Goal: Task Accomplishment & Management: Complete application form

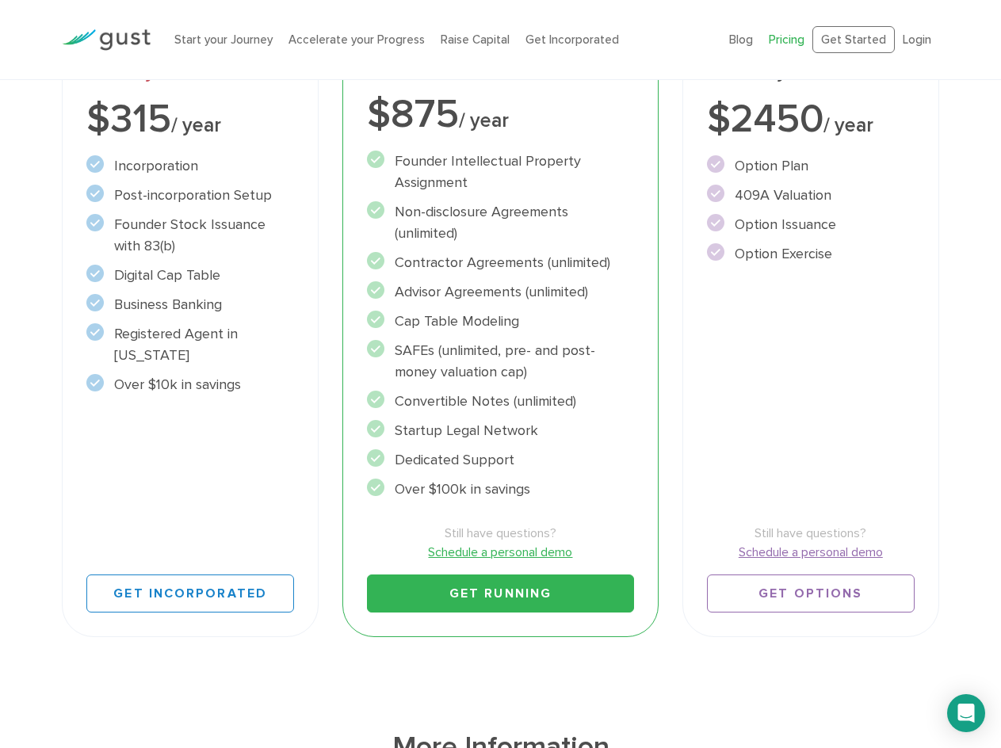
scroll to position [396, 0]
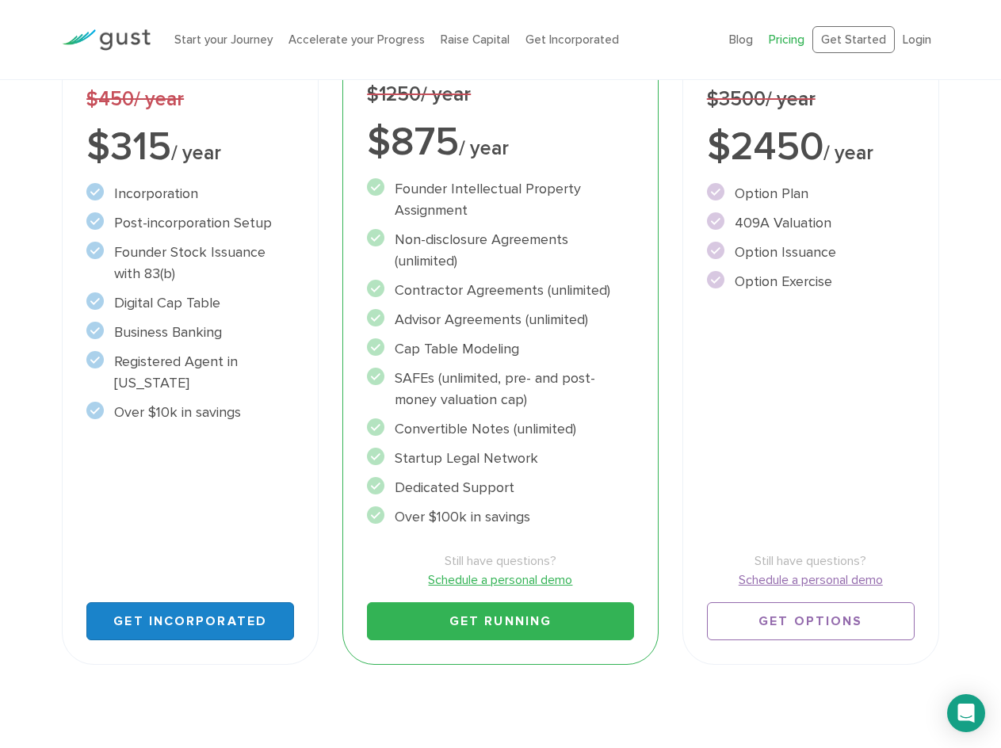
click at [176, 624] on link "Get Incorporated" at bounding box center [190, 622] width 208 height 38
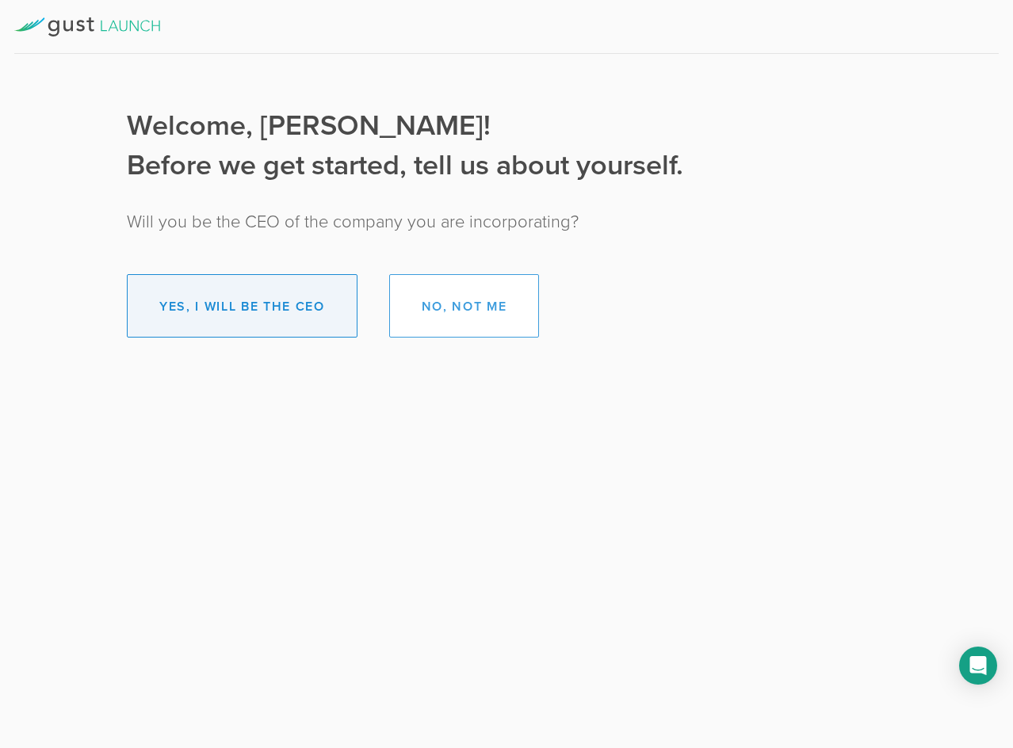
click at [240, 312] on button "Yes, I will be the CEO" at bounding box center [242, 305] width 231 height 63
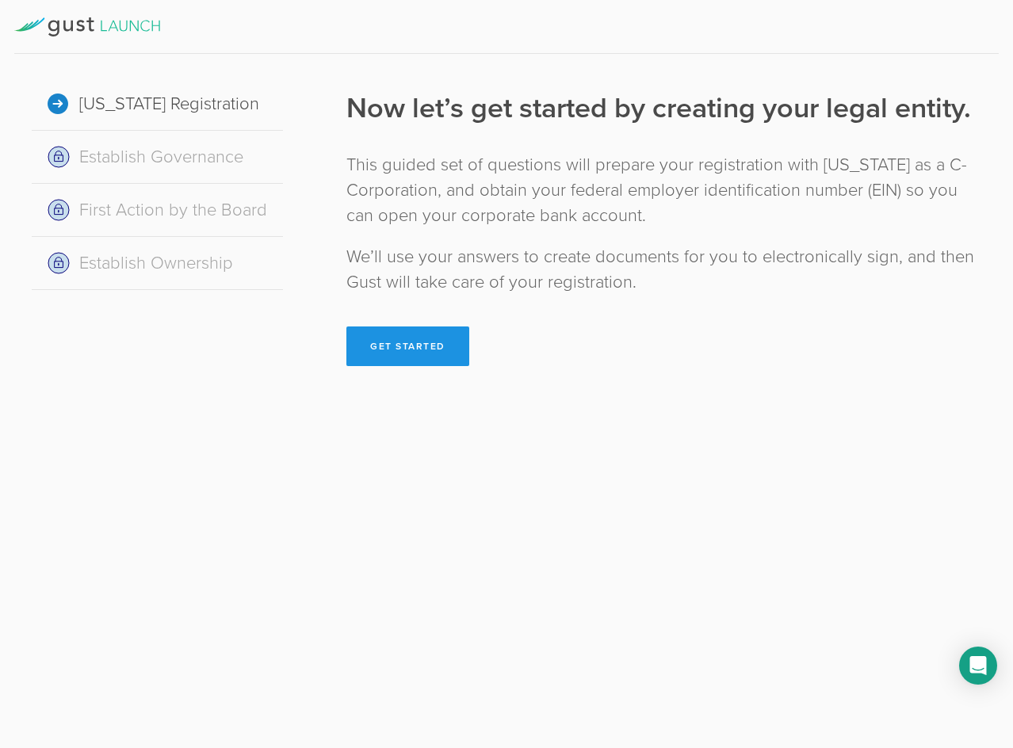
click at [410, 346] on button "Get Started" at bounding box center [407, 347] width 123 height 40
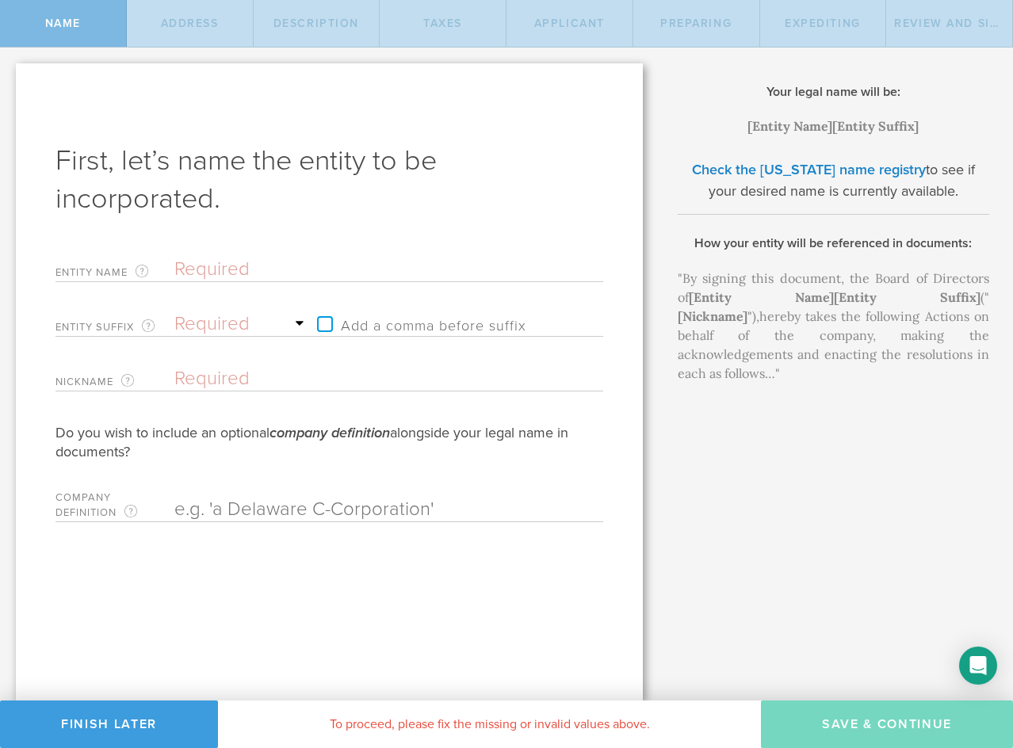
click at [231, 272] on input "text" at bounding box center [360, 270] width 373 height 24
type input "B"
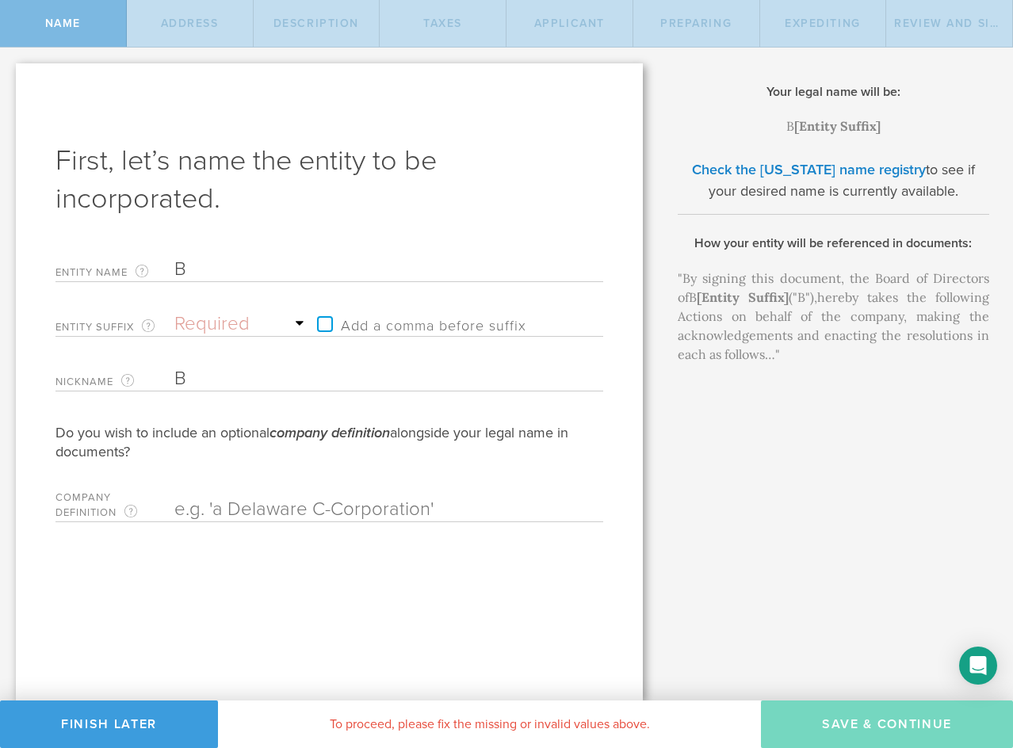
type input "Bo"
type input "Boo"
type input "Boot"
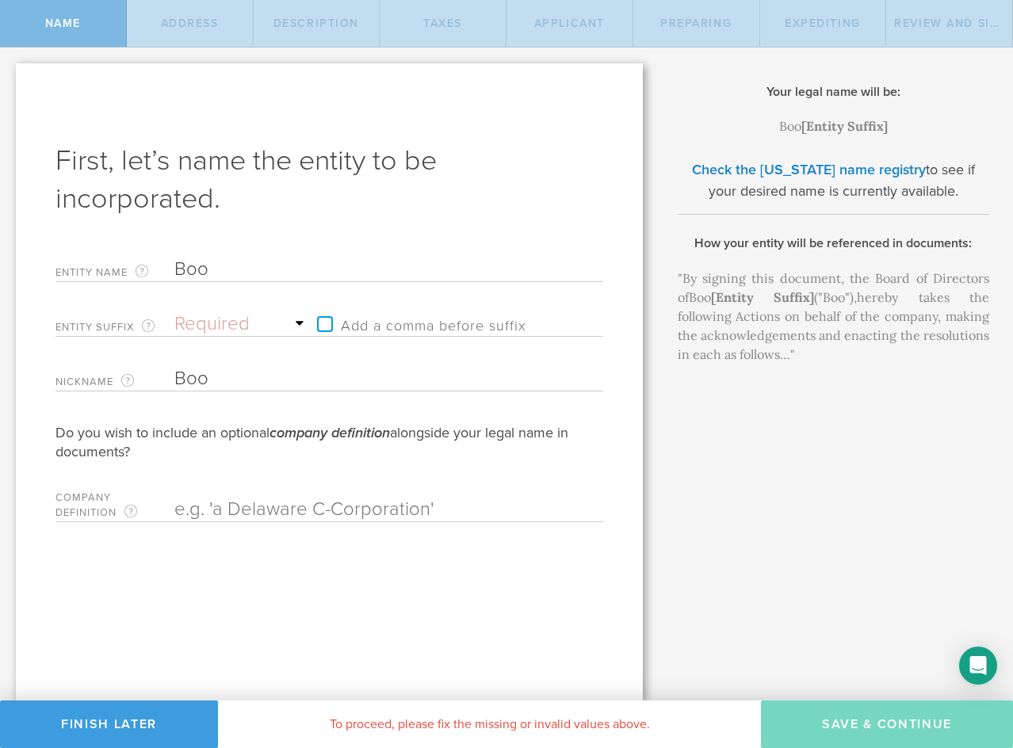
type input "Boot"
type input "Booth"
type input "Boothe"
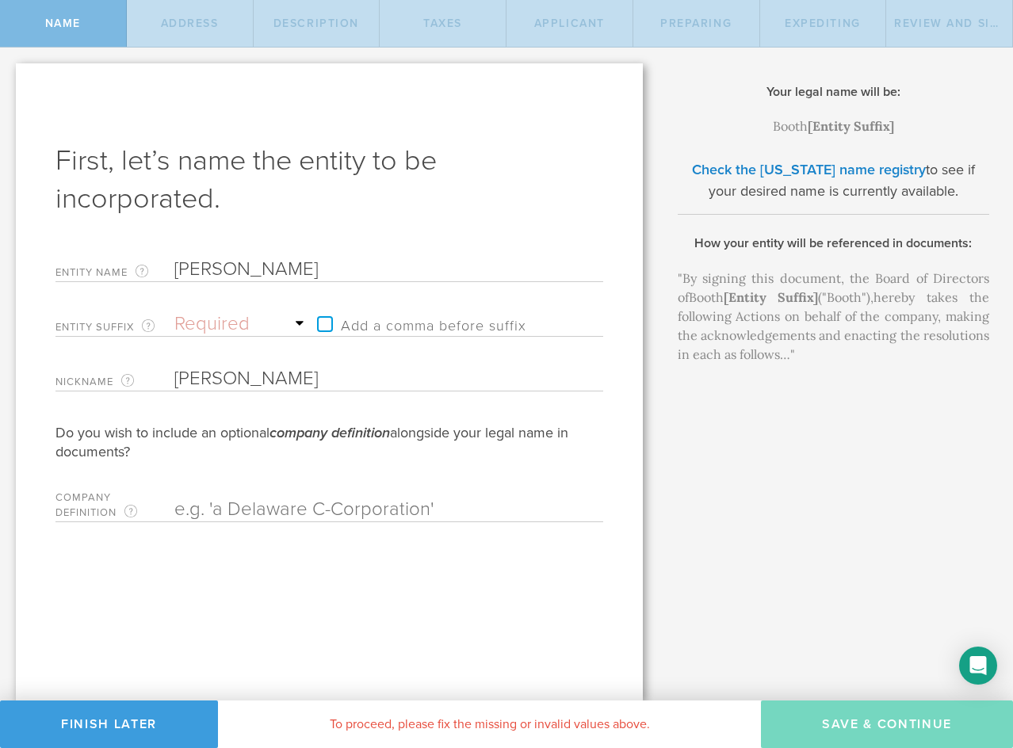
type input "Boother"
click at [203, 320] on select "Required Association Club Co. Company Corp. Corporation Foundation Fund Inc. In…" at bounding box center [241, 324] width 135 height 24
click at [275, 325] on select "Required Association Club Co. Company Corp. Corporation Foundation Fund Inc. In…" at bounding box center [241, 324] width 135 height 24
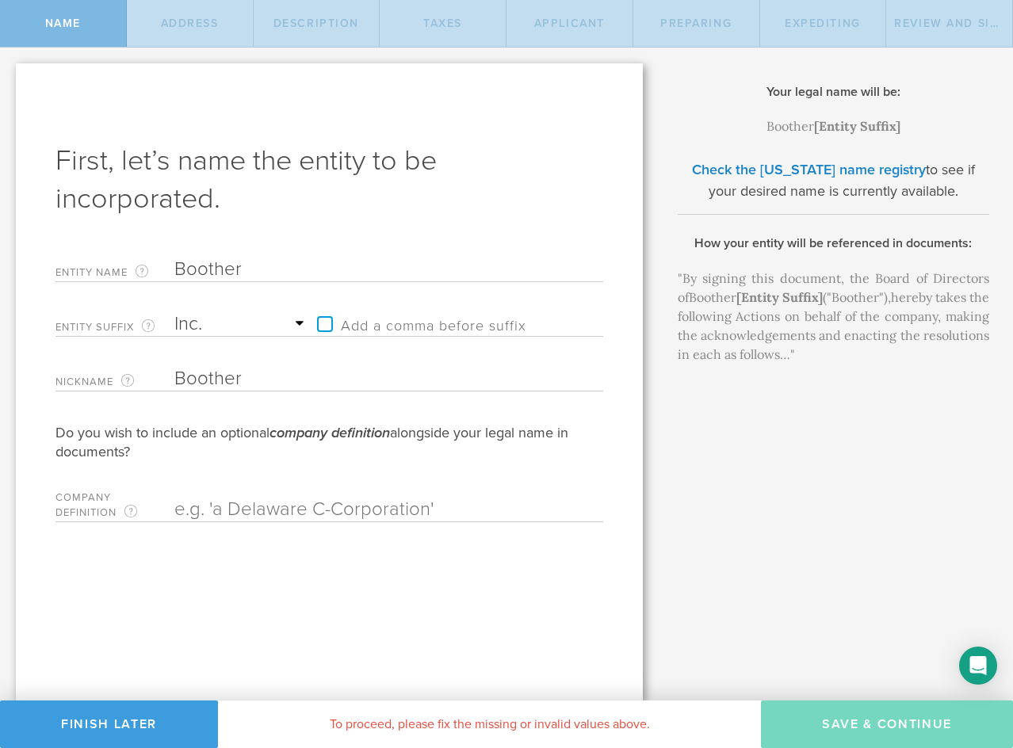
click at [174, 312] on select "Required Association Club Co. Company Corp. Corporation Foundation Fund Inc. In…" at bounding box center [241, 324] width 135 height 24
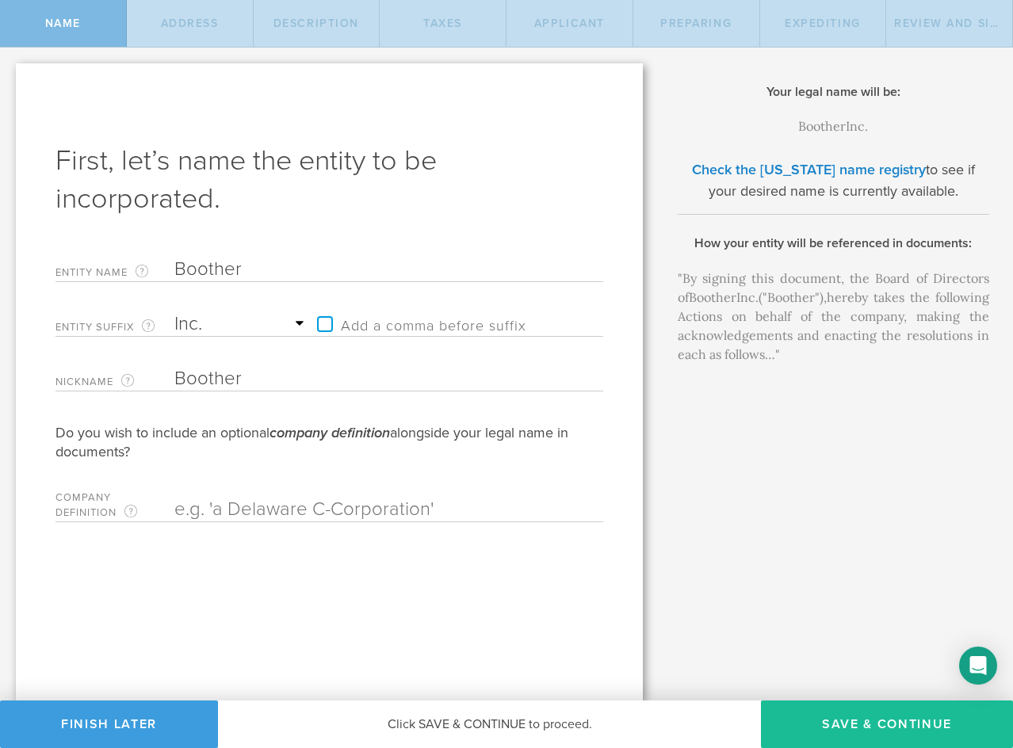
click at [268, 325] on select "Required Association Club Co. Company Corp. Corporation Foundation Fund Inc. In…" at bounding box center [241, 324] width 135 height 24
click at [174, 312] on select "Required Association Club Co. Company Corp. Corporation Foundation Fund Inc. In…" at bounding box center [241, 324] width 135 height 24
click at [248, 322] on select "Required Association Club Co. Company Corp. Corporation Foundation Fund Inc. In…" at bounding box center [241, 324] width 135 height 24
click at [174, 312] on select "Required Association Club Co. Company Corp. Corporation Foundation Fund Inc. In…" at bounding box center [241, 324] width 135 height 24
click at [251, 326] on select "Required Association Club Co. Company Corp. Corporation Foundation Fund Inc. In…" at bounding box center [241, 324] width 135 height 24
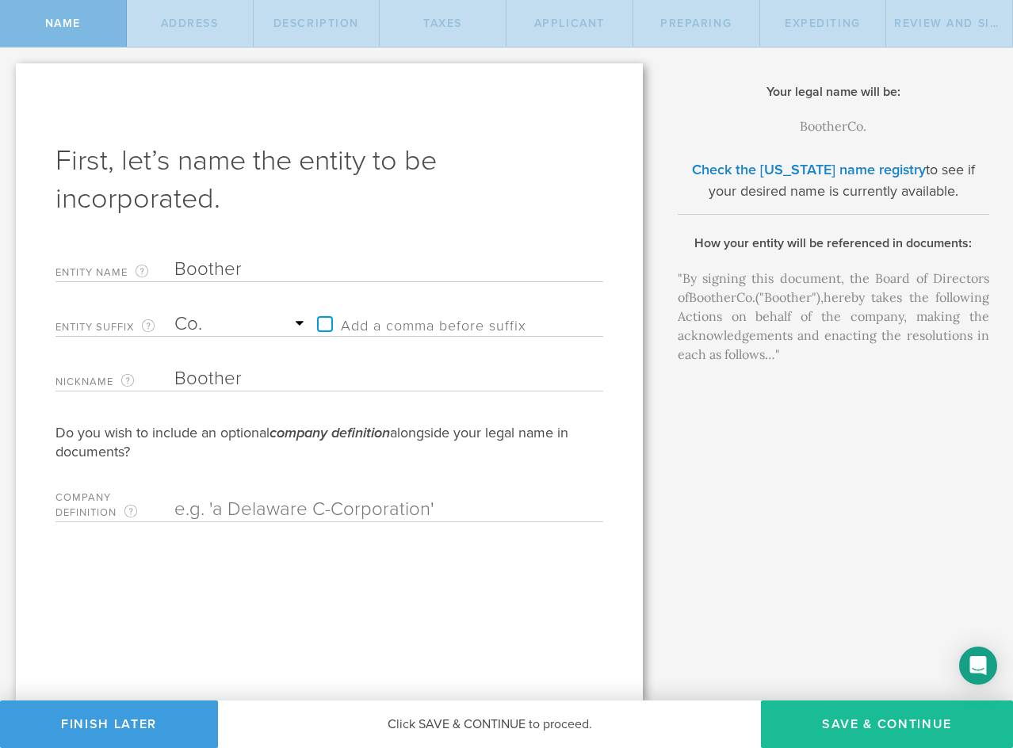
select select "inc."
click at [174, 312] on select "Required Association Club Co. Company Corp. Corporation Foundation Fund Inc. In…" at bounding box center [241, 324] width 135 height 24
click at [327, 326] on label "Add a comma before suffix" at bounding box center [417, 324] width 217 height 24
click at [327, 326] on input "Add a comma before suffix" at bounding box center [392, 316] width 167 height 24
checkbox input "true"
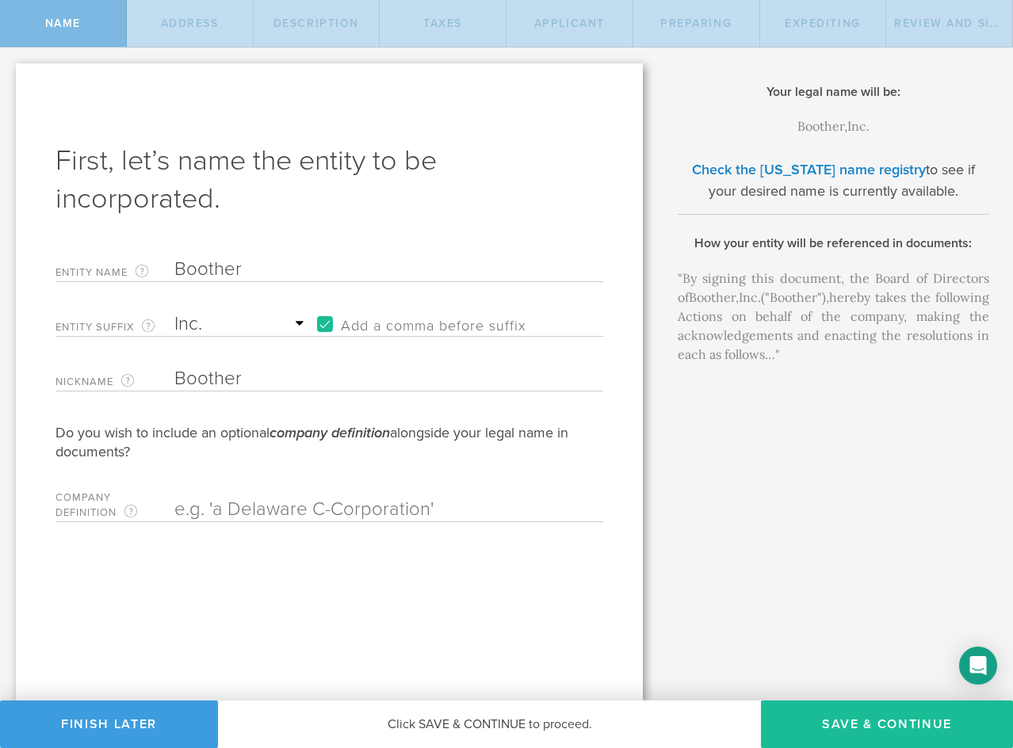
click at [213, 510] on input "text" at bounding box center [360, 510] width 373 height 24
click at [630, 448] on div "First, let’s name the entity to be incorporated. Entity Name The name of your D…" at bounding box center [329, 381] width 627 height 637
click at [873, 720] on button "Save & Continue" at bounding box center [887, 725] width 252 height 48
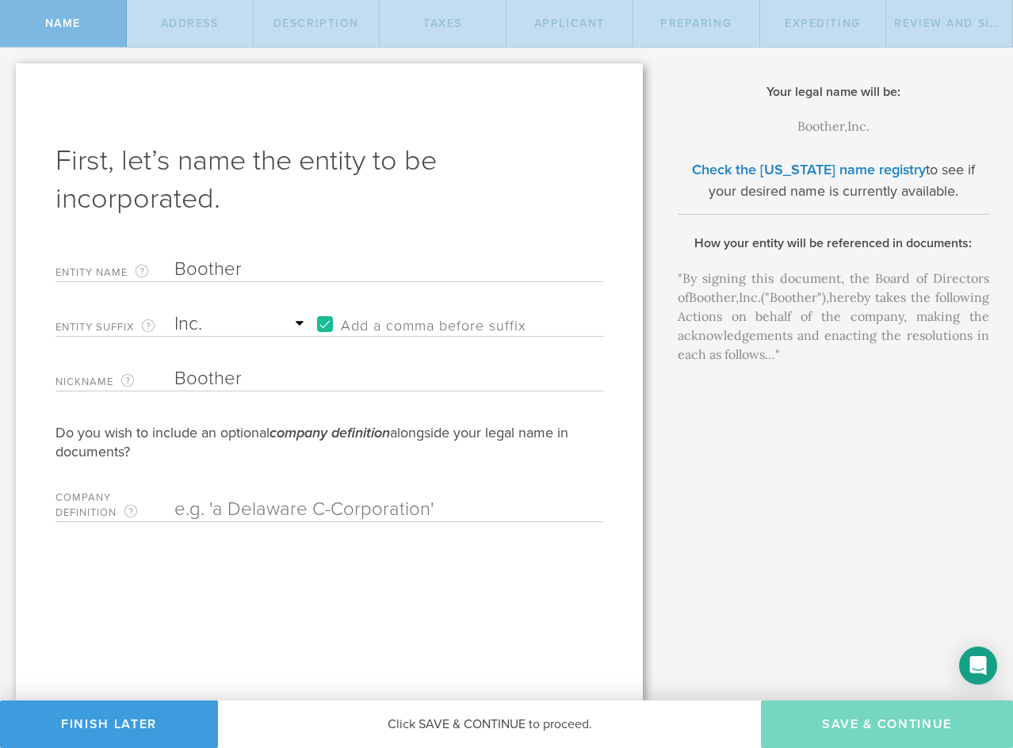
checkbox input "true"
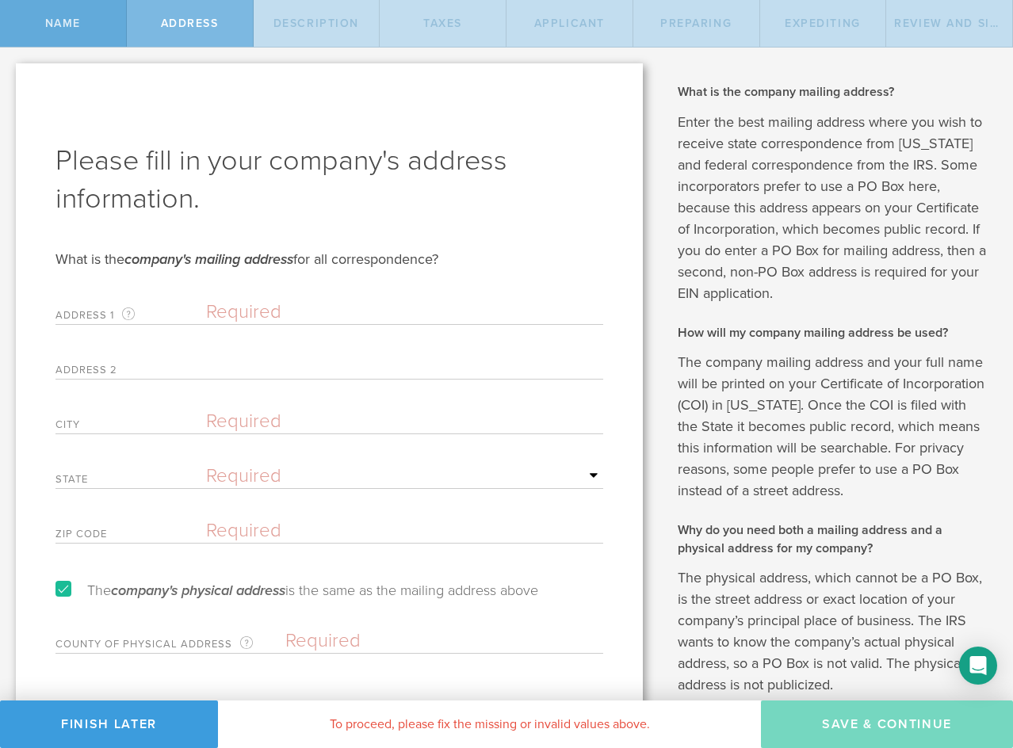
click at [71, 23] on span "Name" at bounding box center [63, 23] width 36 height 13
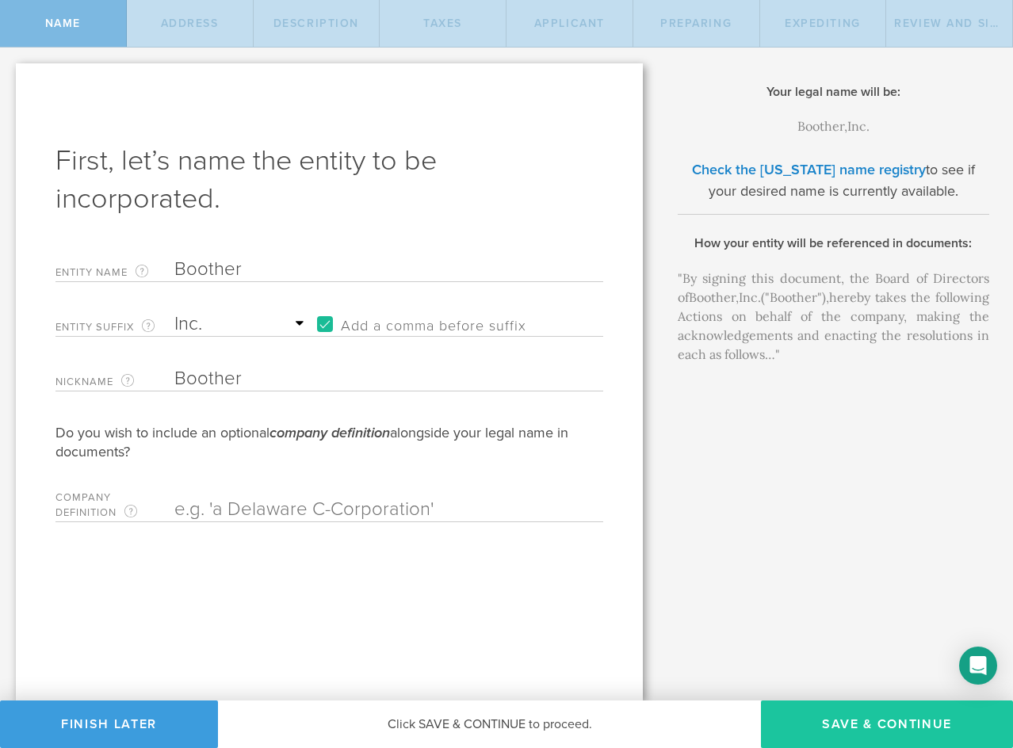
click at [864, 727] on button "Save & Continue" at bounding box center [887, 725] width 252 height 48
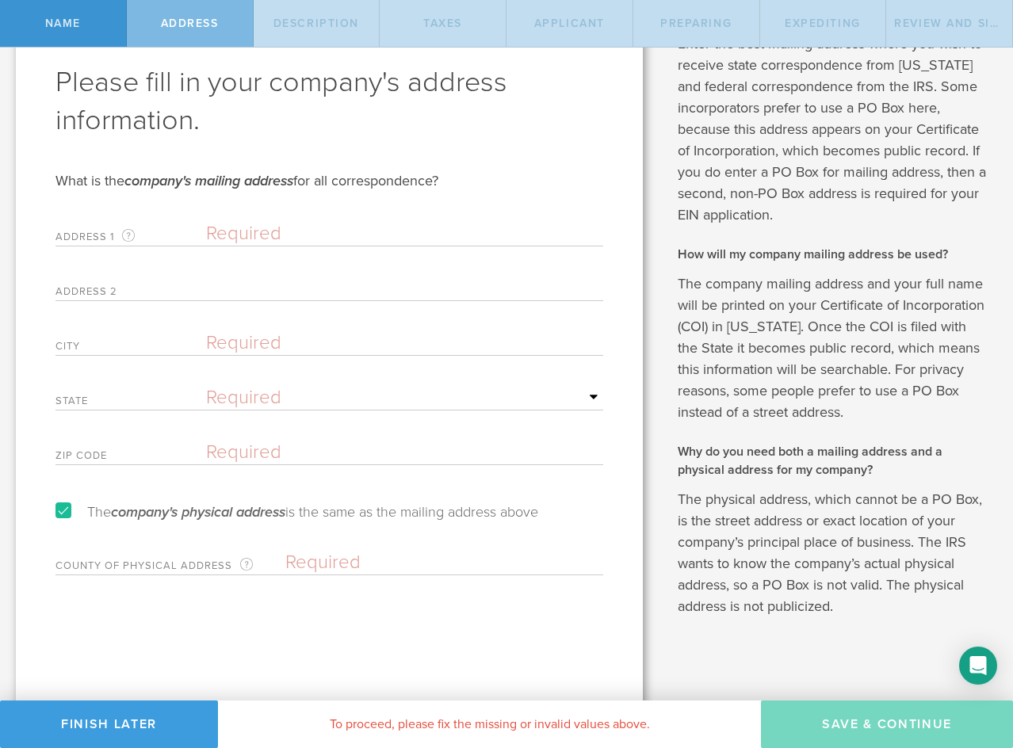
scroll to position [79, 0]
click at [320, 549] on div "County of physical address Enter the county in which the principal place of bus…" at bounding box center [330, 558] width 548 height 33
click at [239, 232] on input "text" at bounding box center [404, 233] width 397 height 24
click at [230, 232] on input "text" at bounding box center [404, 233] width 397 height 24
paste input "501 E Kennedy Blvd #650"
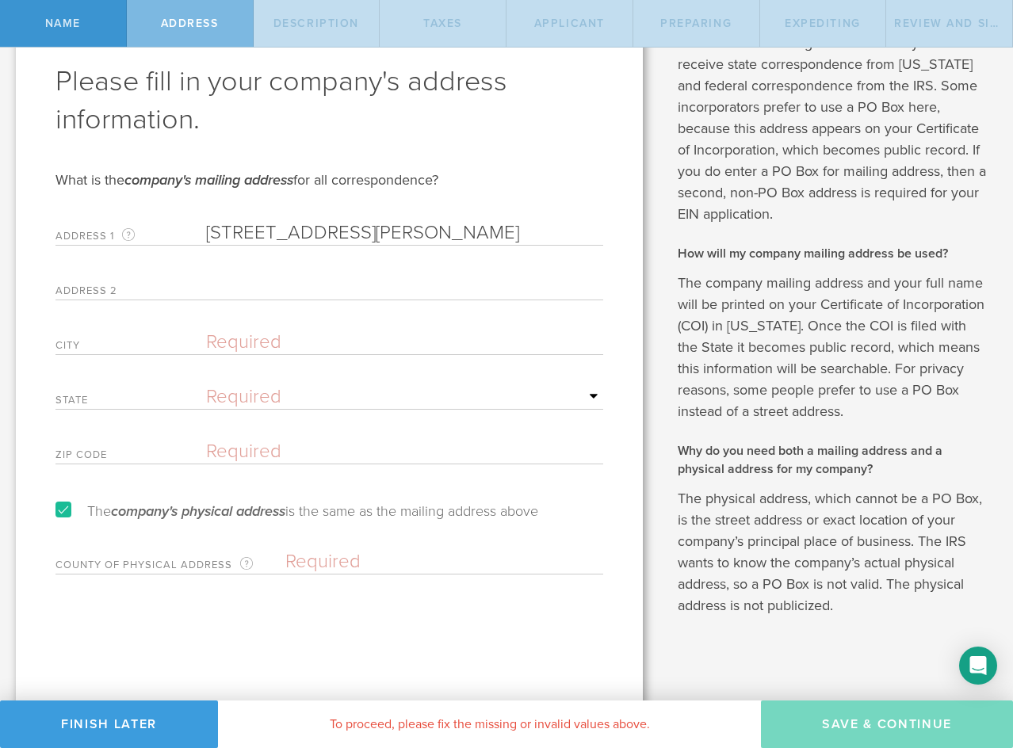
drag, startPoint x: 432, startPoint y: 226, endPoint x: 373, endPoint y: 231, distance: 58.9
click at [373, 231] on input "501 E Kennedy Blvd #650" at bounding box center [404, 233] width 397 height 24
type input "501 E Kennedy Blvd"
click at [268, 282] on input "text" at bounding box center [404, 288] width 397 height 24
paste input "#650"
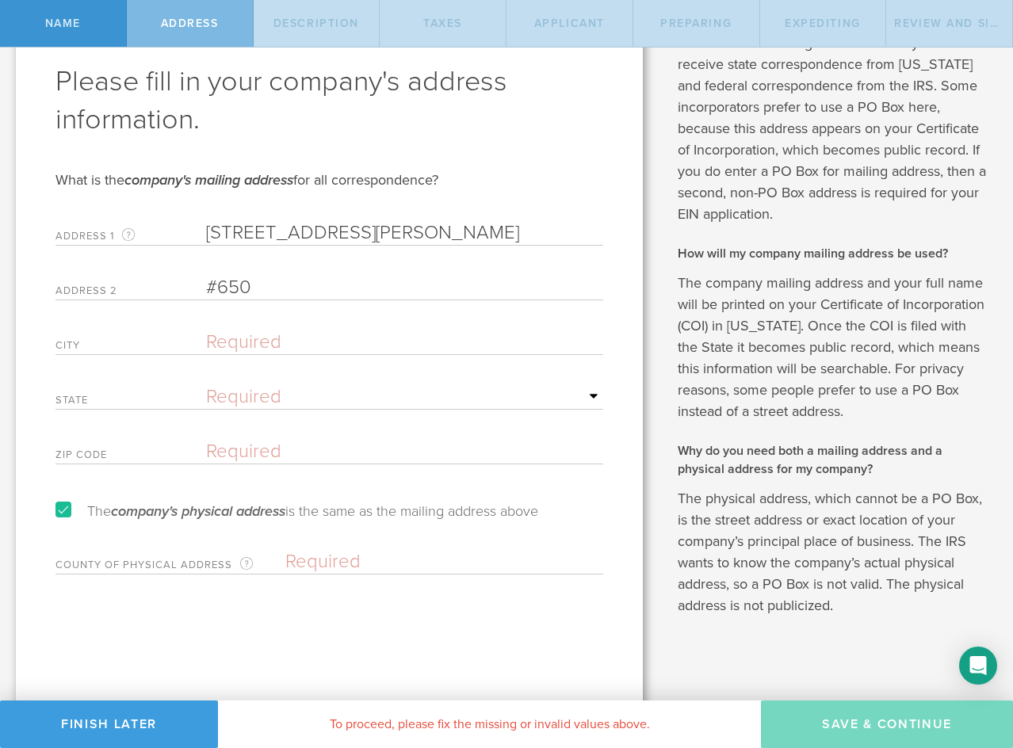
type input "#650"
click at [254, 339] on input "text" at bounding box center [404, 343] width 397 height 24
type input "Tampa"
select select "FL"
click at [268, 455] on input "text" at bounding box center [404, 452] width 397 height 24
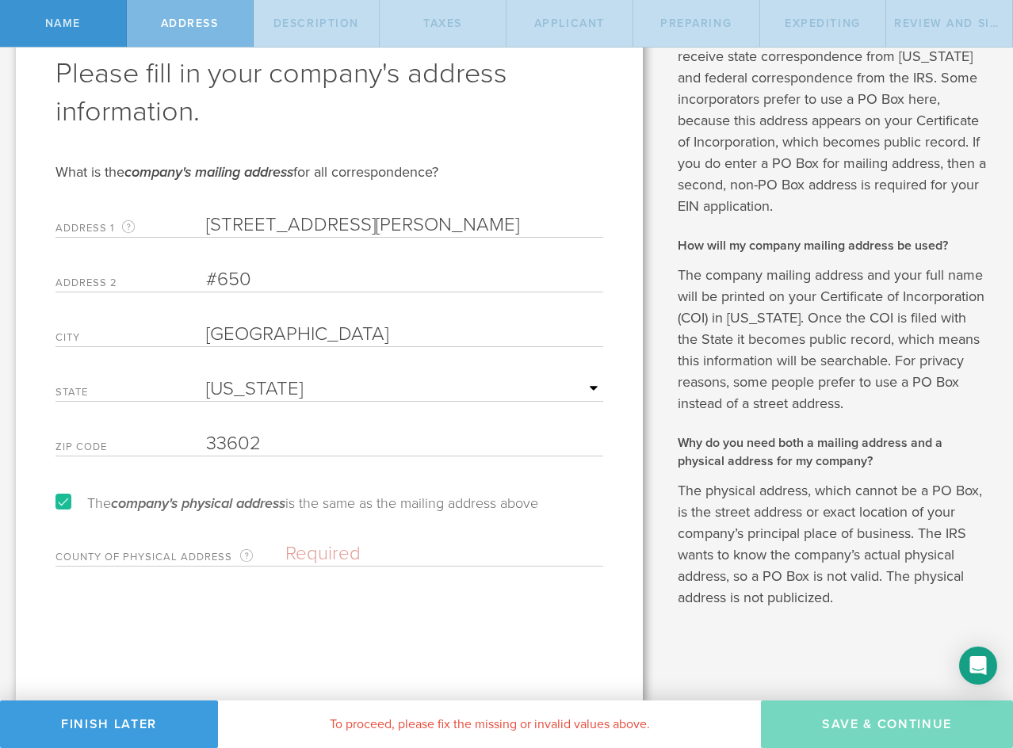
scroll to position [89, 0]
type input "33602"
click at [355, 567] on div "Please fill in your company's address information. What is the company's mailin…" at bounding box center [329, 338] width 627 height 726
click at [355, 555] on input "text" at bounding box center [444, 553] width 318 height 24
click at [415, 592] on div "Please fill in your company's address information. What is the company's mailin…" at bounding box center [329, 338] width 627 height 726
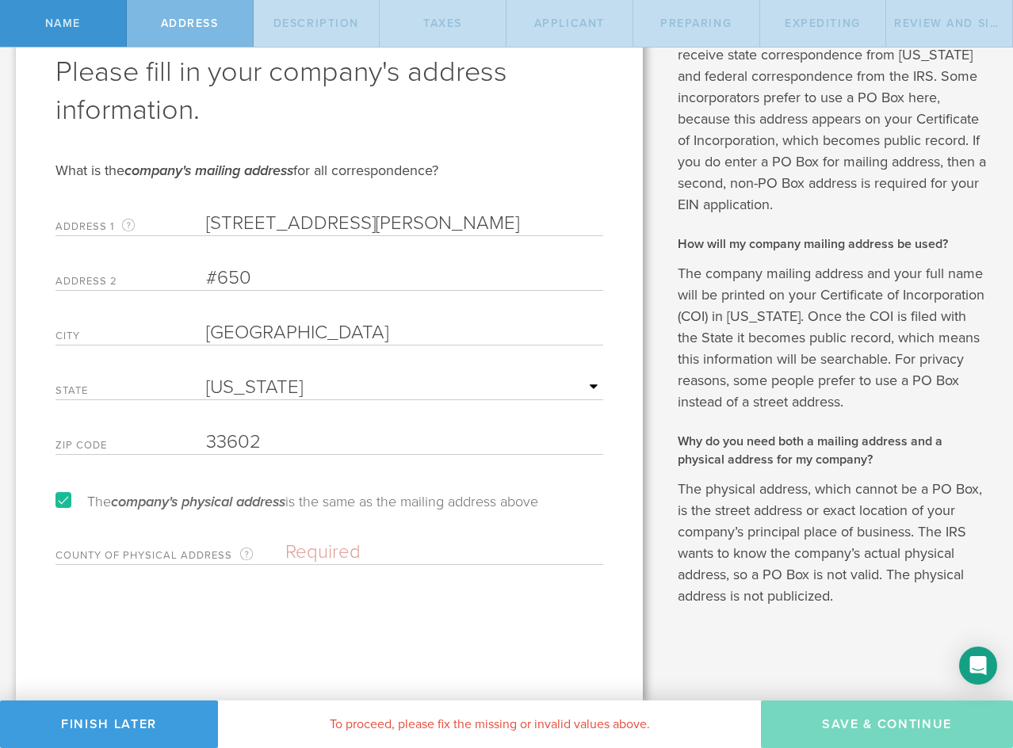
click at [325, 556] on input "text" at bounding box center [444, 553] width 318 height 24
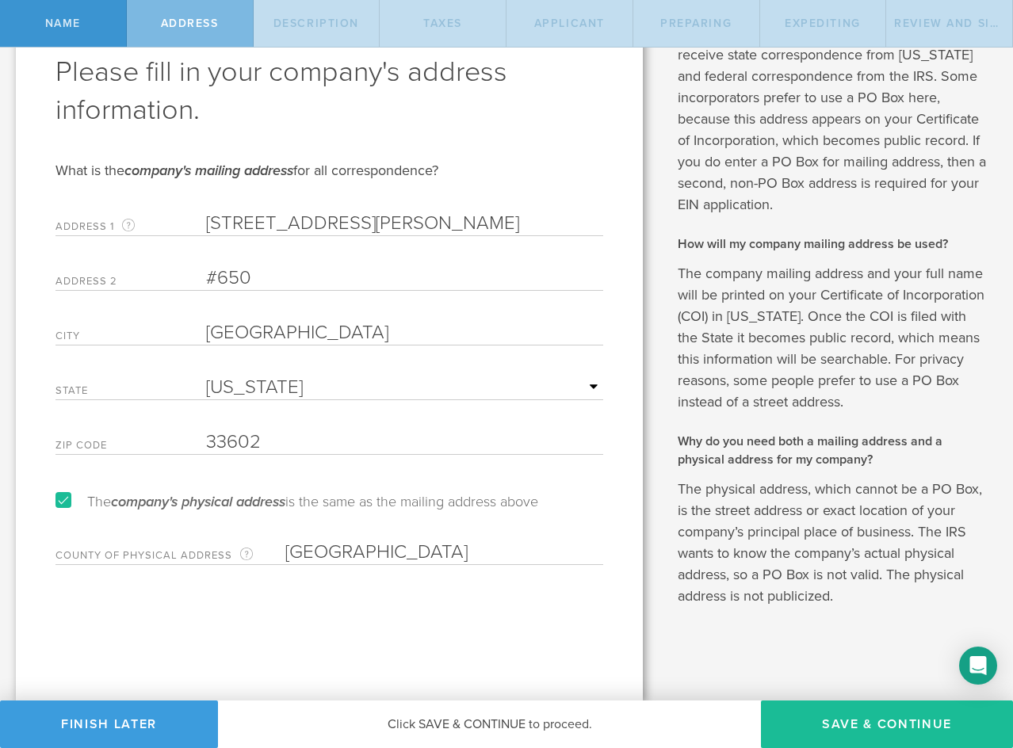
click at [429, 545] on input "Hilsborough" at bounding box center [444, 553] width 318 height 24
paste input "hillsborough"
drag, startPoint x: 437, startPoint y: 588, endPoint x: 351, endPoint y: 559, distance: 90.3
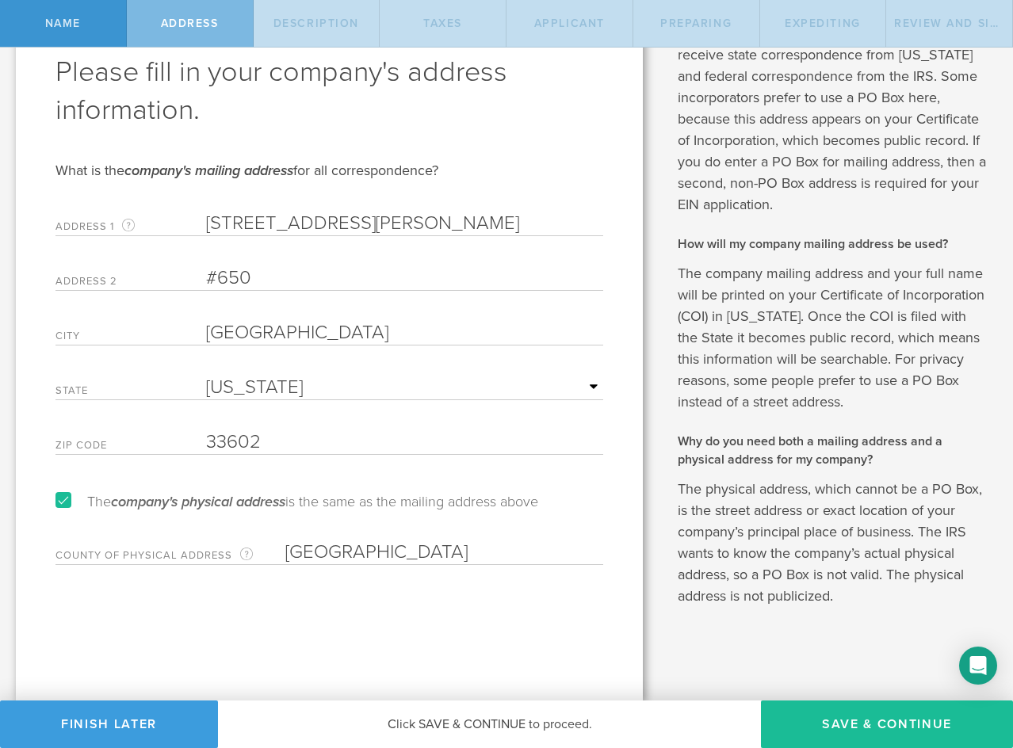
click at [434, 587] on div "Please fill in your company's address information. What is the company's mailin…" at bounding box center [329, 338] width 627 height 726
click at [291, 550] on input "hillsborough" at bounding box center [444, 553] width 318 height 24
click at [293, 550] on input "hillsborough" at bounding box center [444, 553] width 318 height 24
type input "Hillsborough"
click at [932, 720] on button "Save & Continue" at bounding box center [887, 725] width 252 height 48
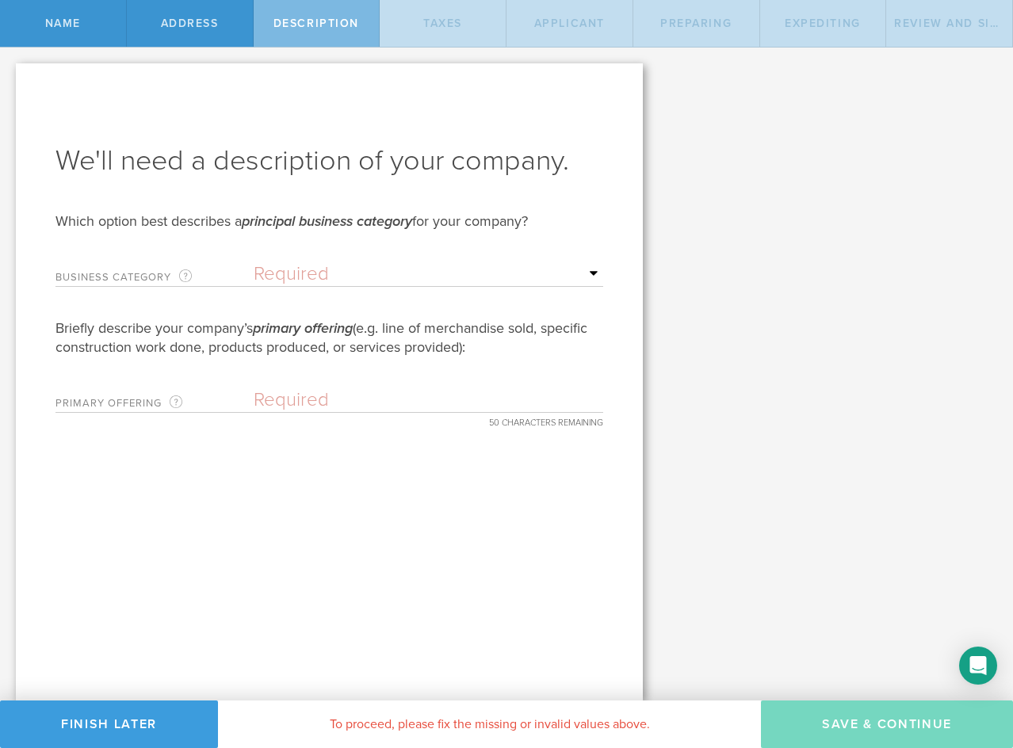
scroll to position [0, 0]
click at [538, 272] on select "Required Accommodation & food service Construction Finance & insurance Health c…" at bounding box center [429, 274] width 350 height 24
select select "other"
click at [254, 262] on select "Required Accommodation & food service Construction Finance & insurance Health c…" at bounding box center [429, 274] width 350 height 24
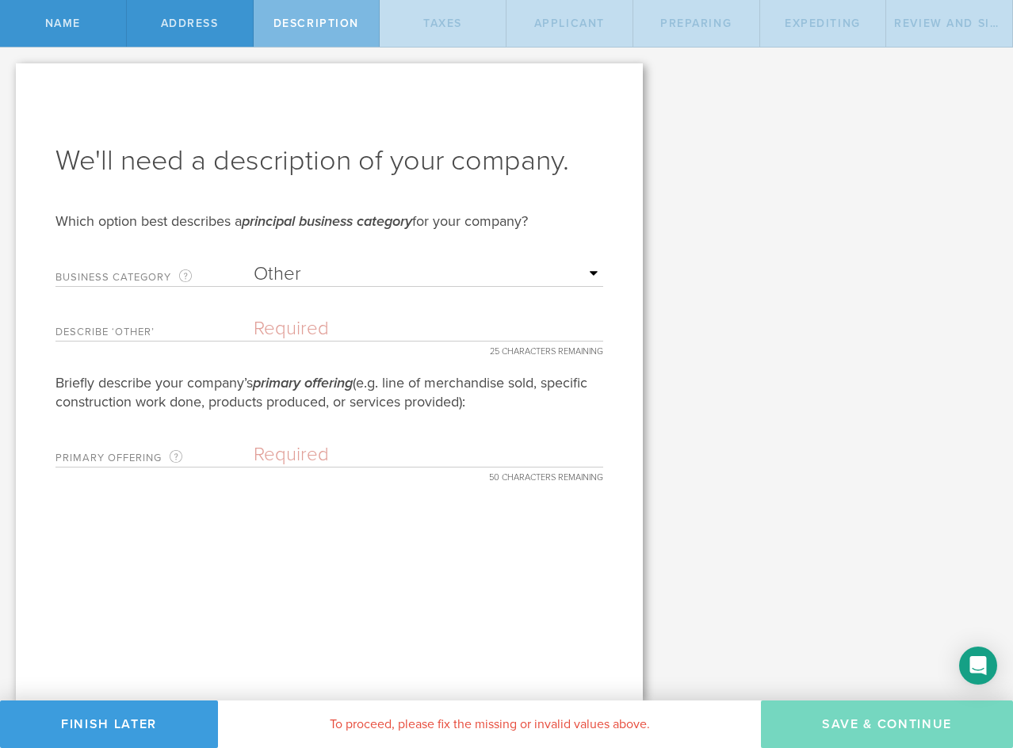
click at [308, 333] on input "text" at bounding box center [429, 329] width 350 height 24
type input "Event Management"
click at [248, 552] on div "We'll need a description of your company. Which option best describes a princip…" at bounding box center [329, 381] width 627 height 637
click at [284, 461] on input "text" at bounding box center [429, 455] width 350 height 24
click at [170, 529] on div "We'll need a description of your company. Which option best describes a princip…" at bounding box center [329, 381] width 627 height 637
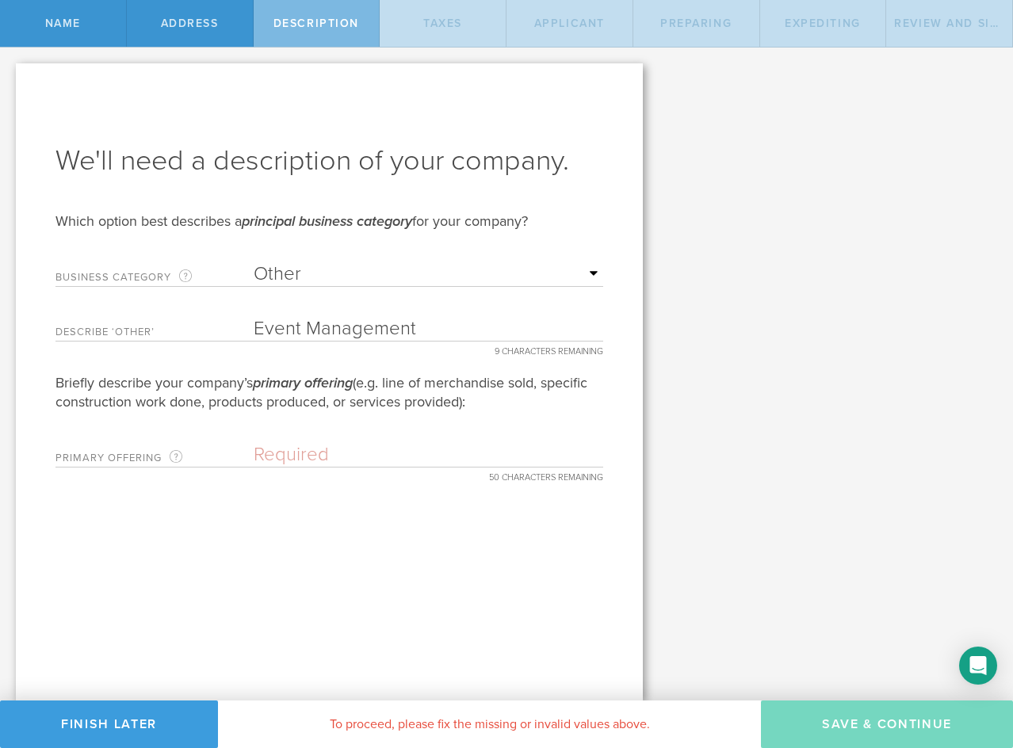
click at [295, 447] on input "text" at bounding box center [429, 455] width 350 height 24
click at [295, 446] on input "text" at bounding box center [429, 455] width 350 height 24
click at [219, 498] on div "We'll need a description of your company. Which option best describes a princip…" at bounding box center [329, 381] width 627 height 637
click at [289, 450] on input "text" at bounding box center [429, 455] width 350 height 24
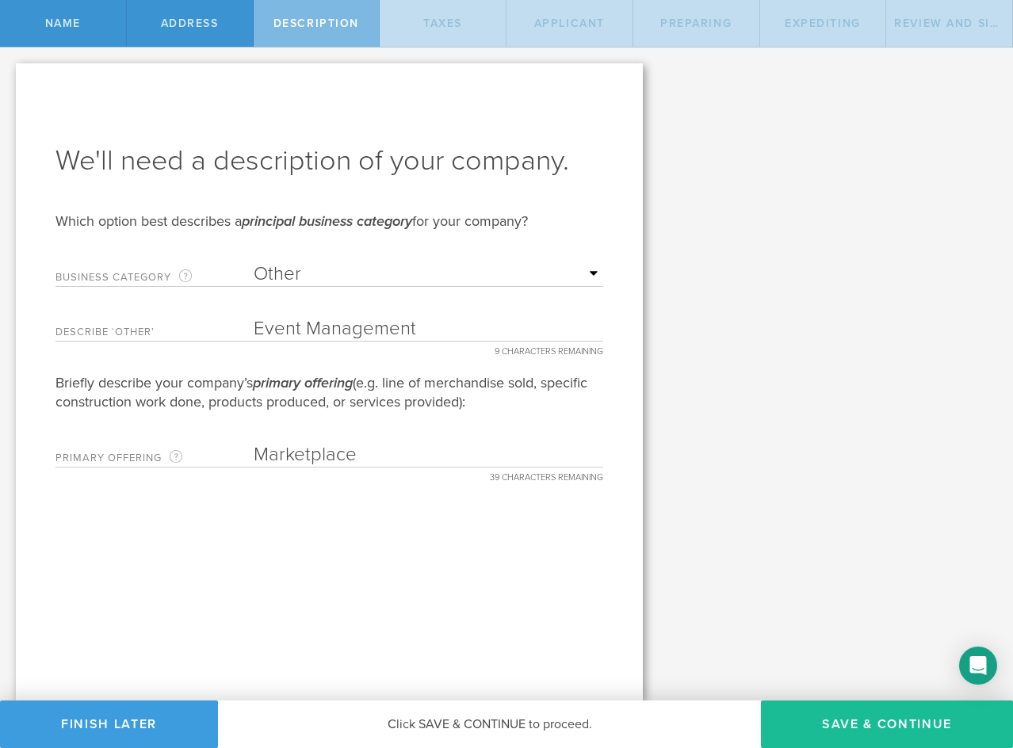
type input "Marketplace"
drag, startPoint x: 438, startPoint y: 326, endPoint x: 308, endPoint y: 332, distance: 130.2
click at [308, 332] on input "Event Management" at bounding box center [429, 329] width 350 height 24
click at [474, 322] on input "Event Management" at bounding box center [429, 329] width 350 height 24
click at [530, 572] on div "We'll need a description of your company. Which option best describes a princip…" at bounding box center [329, 381] width 627 height 637
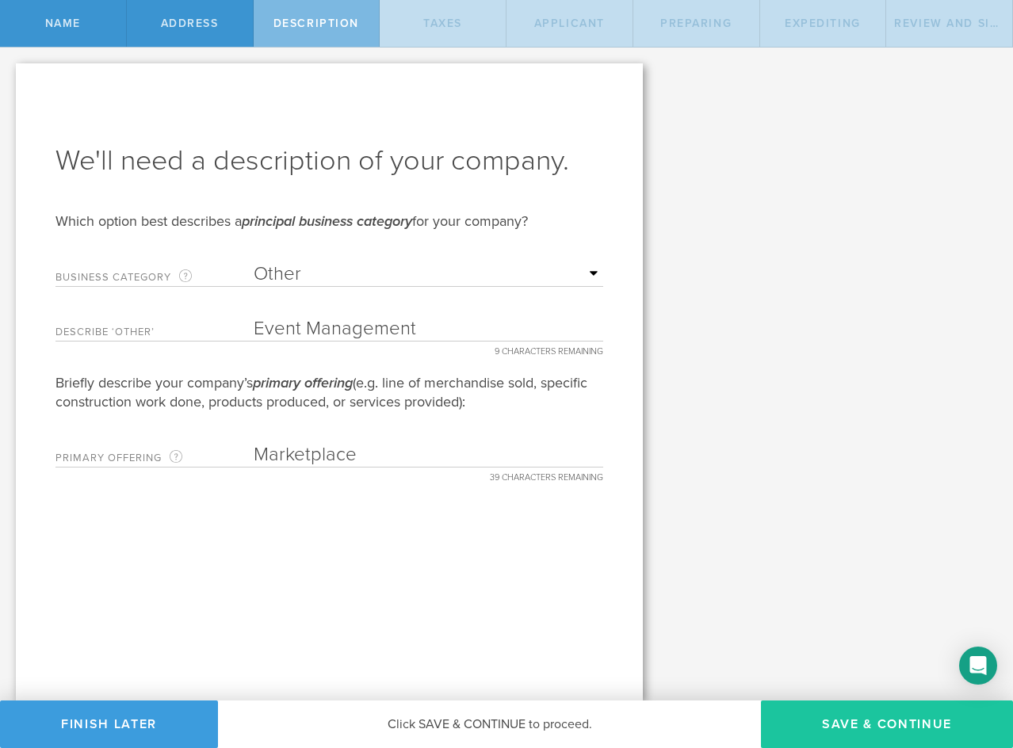
click at [887, 726] on button "Save & Continue" at bounding box center [887, 725] width 252 height 48
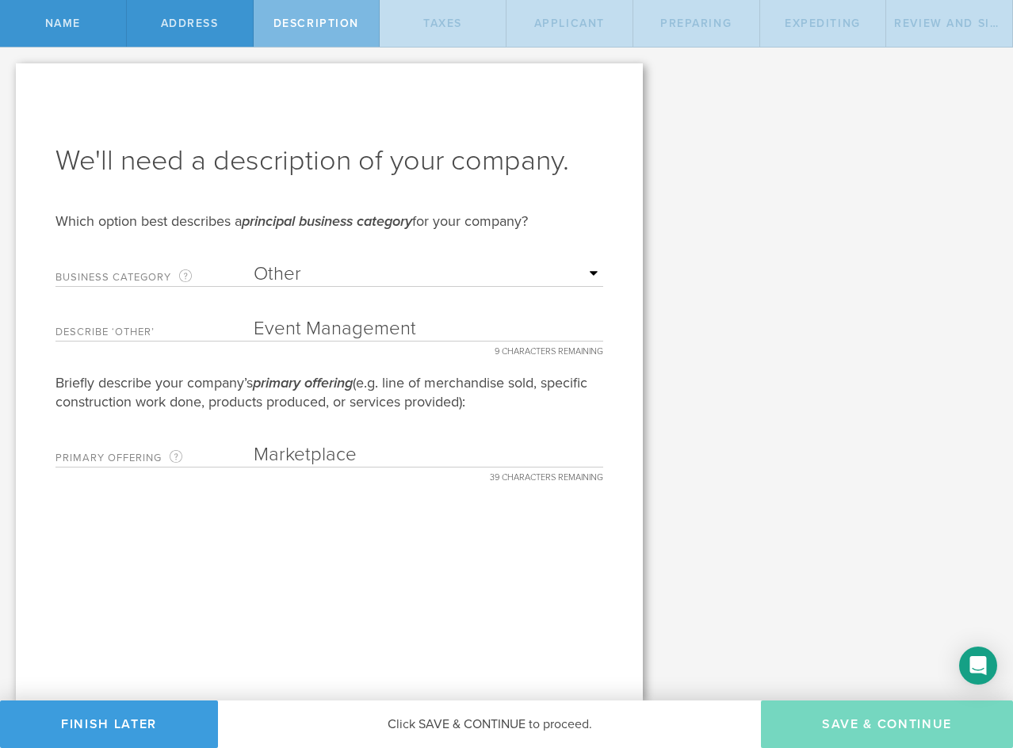
type input "0"
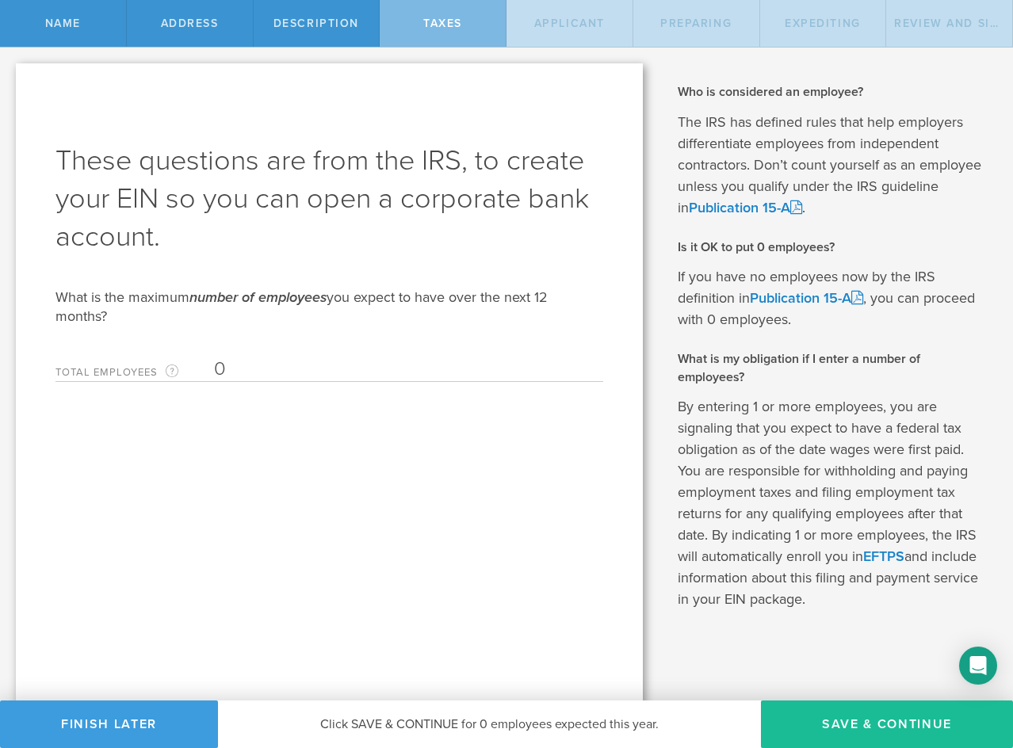
click at [281, 373] on input "0" at bounding box center [404, 370] width 381 height 24
click at [801, 297] on link "Publication 15-A" at bounding box center [806, 297] width 113 height 17
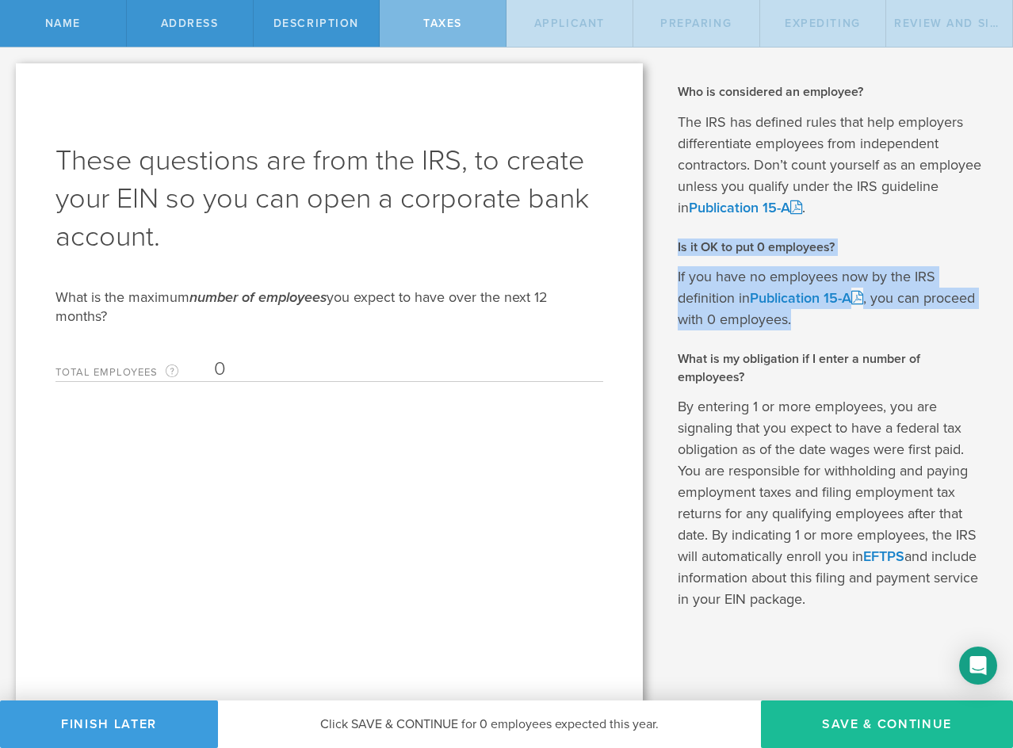
drag, startPoint x: 670, startPoint y: 247, endPoint x: 944, endPoint y: 316, distance: 282.3
click at [944, 316] on div "Who is considered an employee? The IRS has defined rules that help employers di…" at bounding box center [834, 346] width 312 height 527
copy div "Is it OK to put 0 employees? If you have no employees now by the IRS definition…"
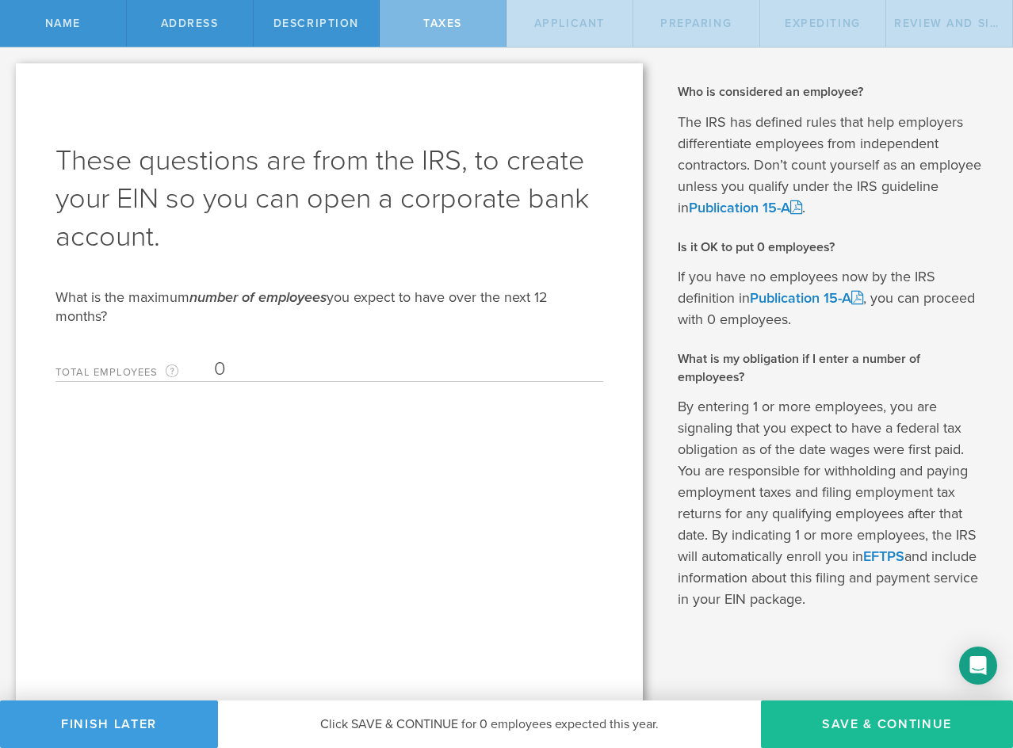
click at [351, 361] on input "0" at bounding box center [404, 370] width 381 height 24
drag, startPoint x: 476, startPoint y: 494, endPoint x: 672, endPoint y: 588, distance: 217.4
click at [477, 495] on div "These questions are from the IRS, to create your EIN so you can open a corporat…" at bounding box center [329, 383] width 627 height 641
click at [904, 718] on button "Save & Continue" at bounding box center [887, 725] width 252 height 48
type input "CEO"
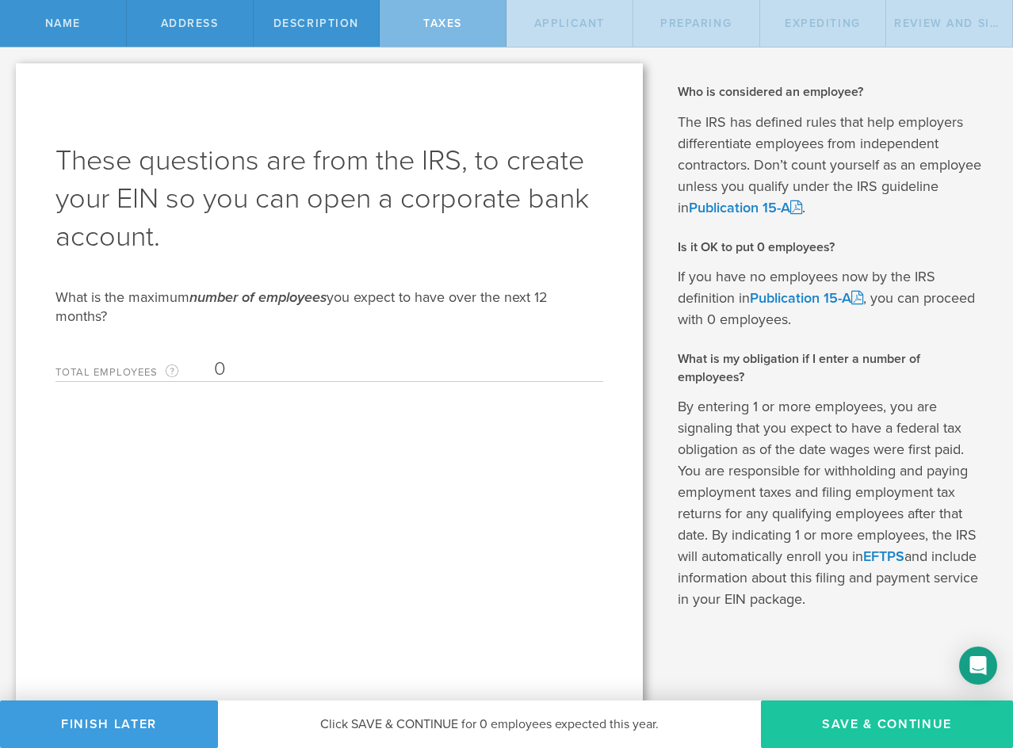
select select "US"
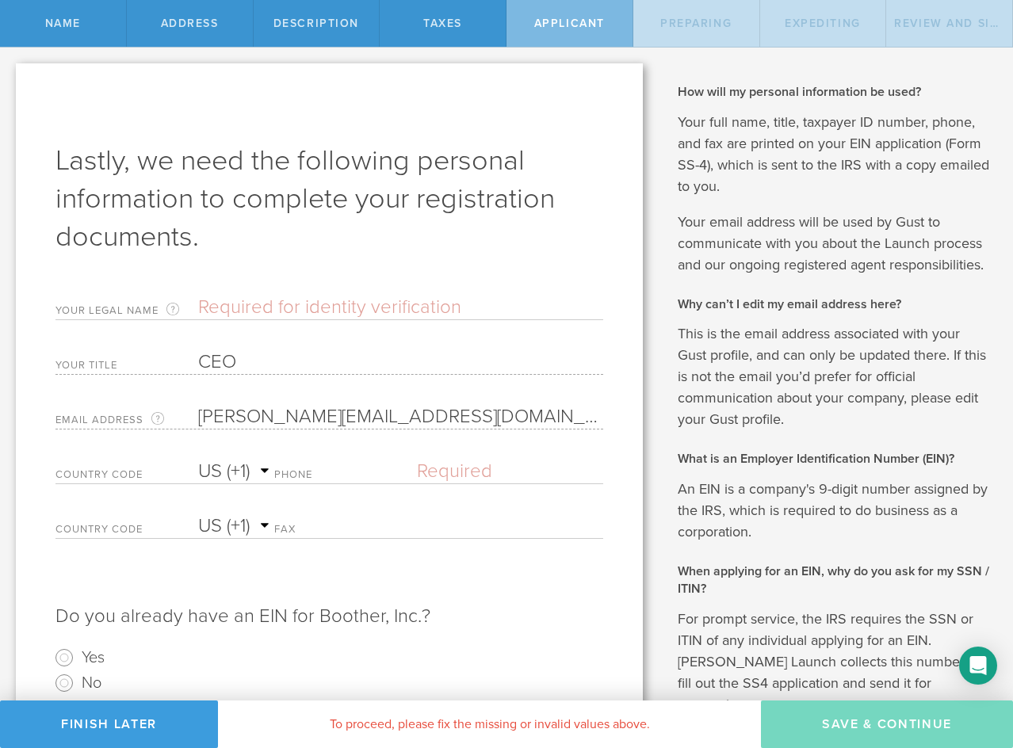
click at [282, 311] on input "text" at bounding box center [400, 308] width 405 height 24
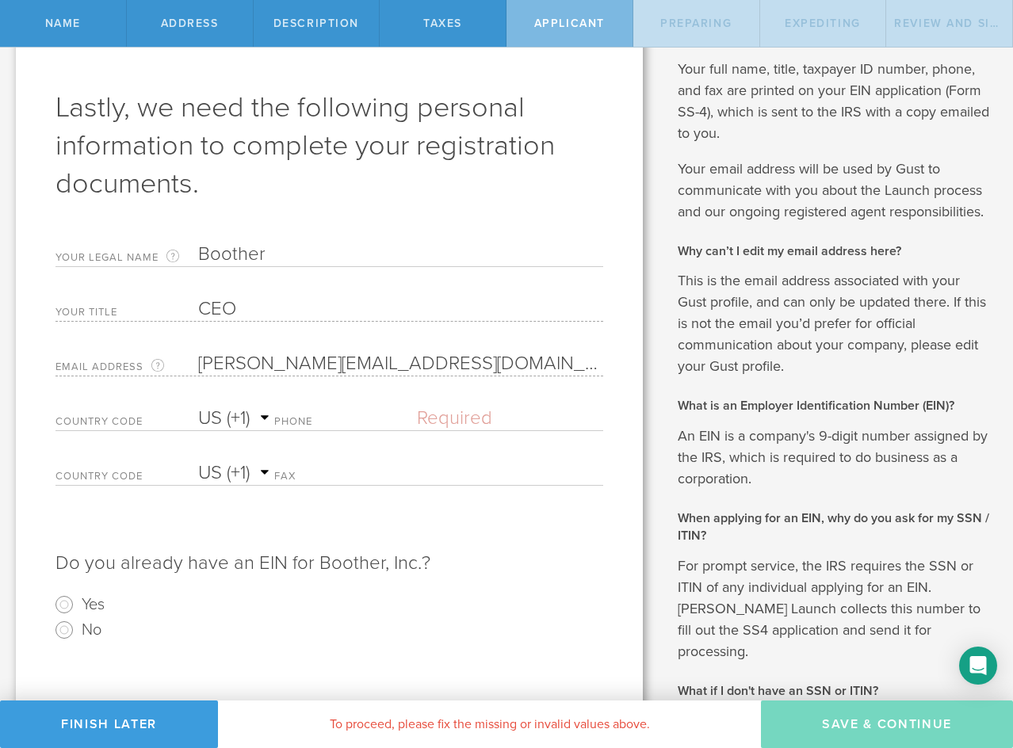
scroll to position [79, 0]
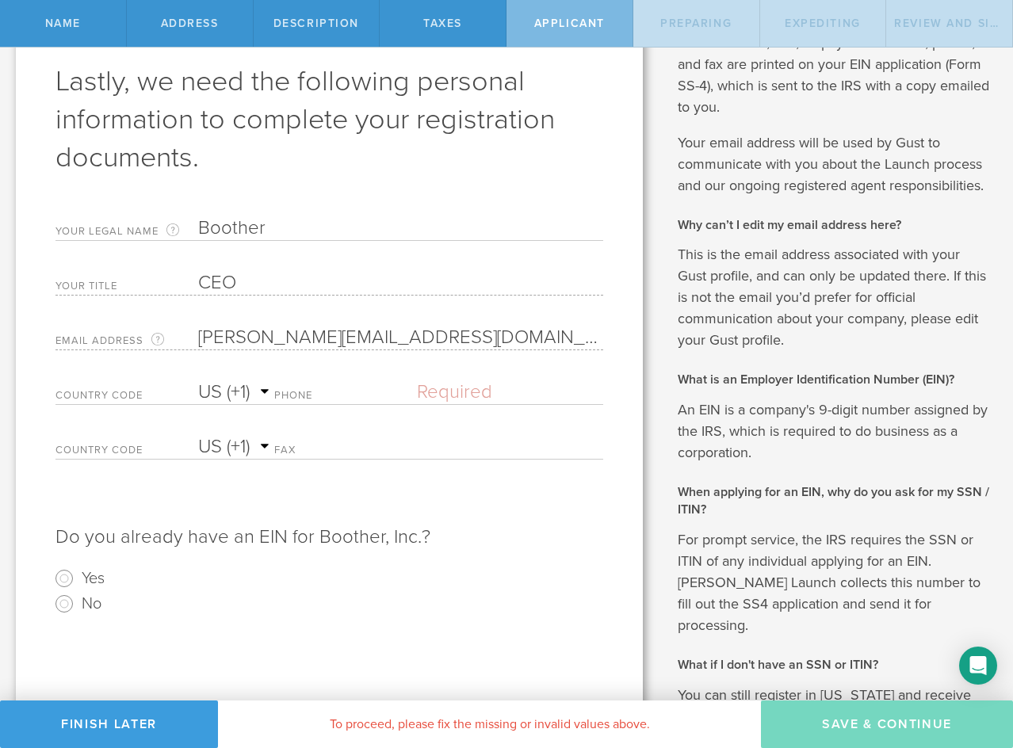
type input "Boother"
click at [428, 392] on input "text" at bounding box center [510, 393] width 186 height 24
type input "(469) 396-2200"
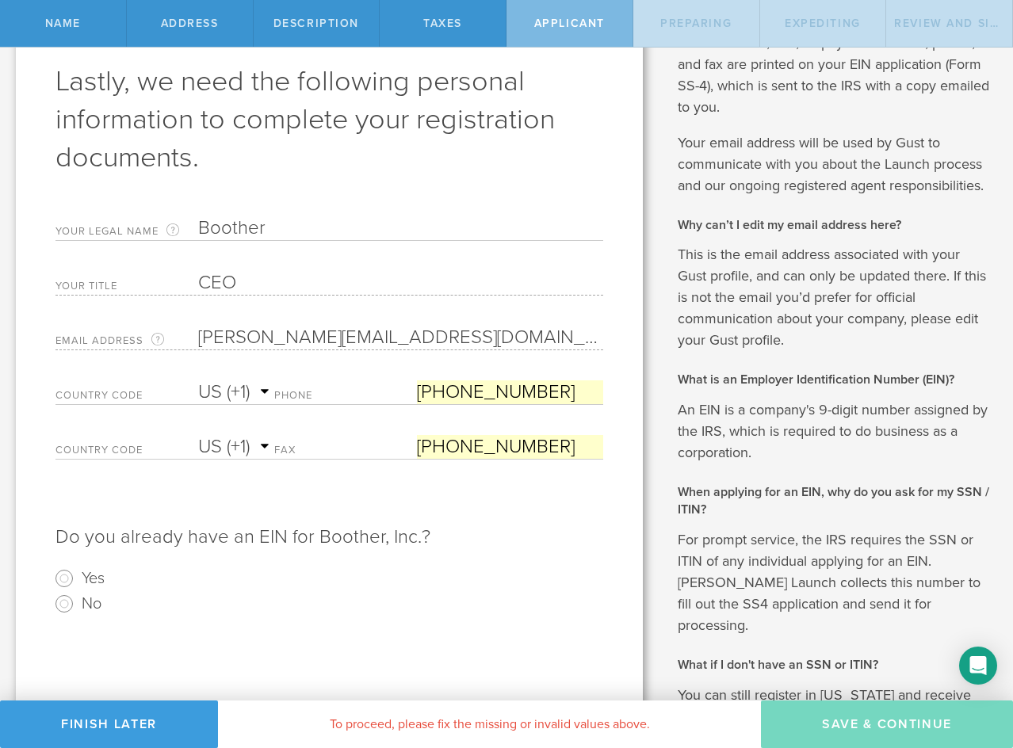
click at [483, 446] on input "(469) 396-2200" at bounding box center [510, 447] width 186 height 24
click at [522, 488] on div "Do you already have an EIN for Boother, Inc.? Yes No" at bounding box center [330, 549] width 548 height 135
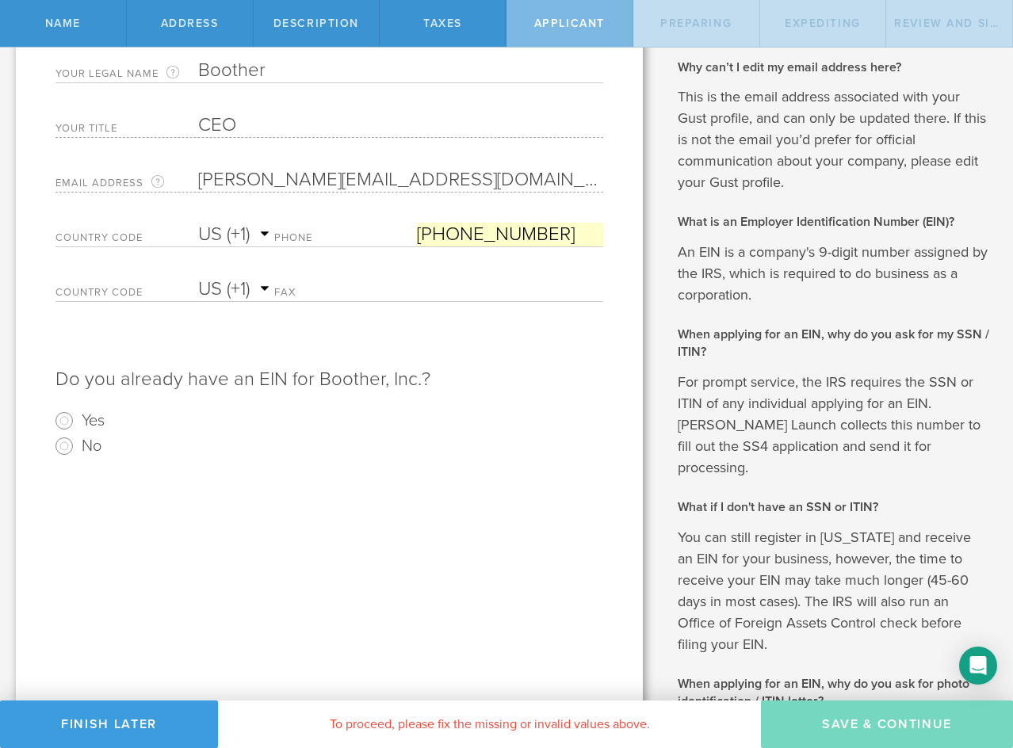
scroll to position [238, 0]
click at [63, 446] on input "No" at bounding box center [64, 445] width 25 height 25
radio input "true"
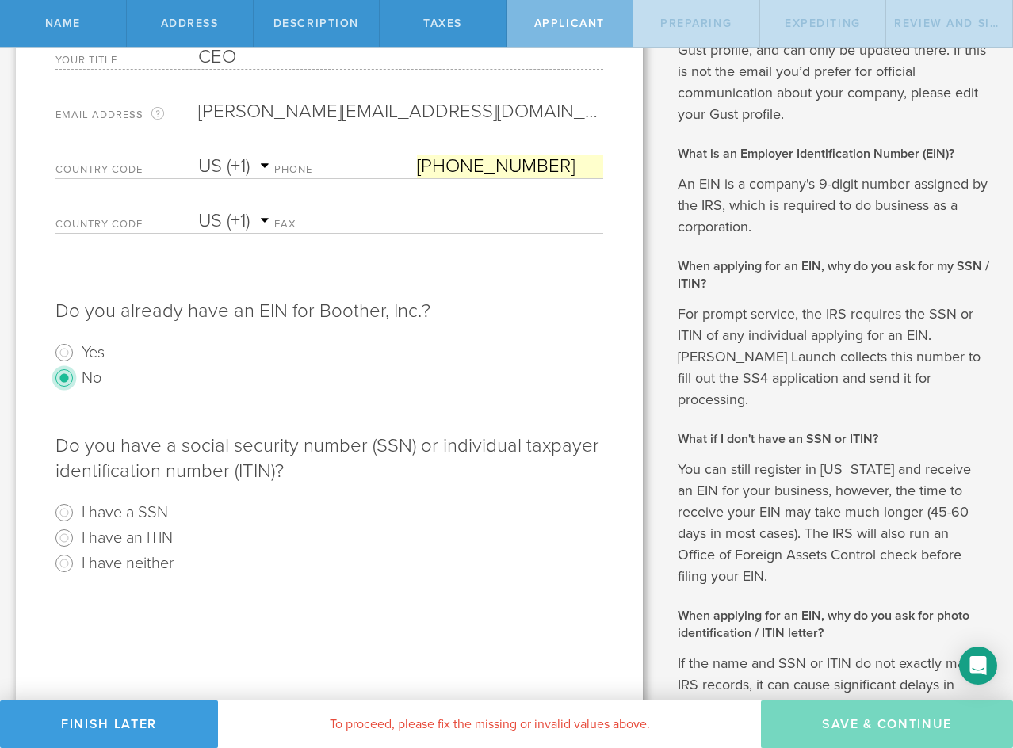
scroll to position [396, 0]
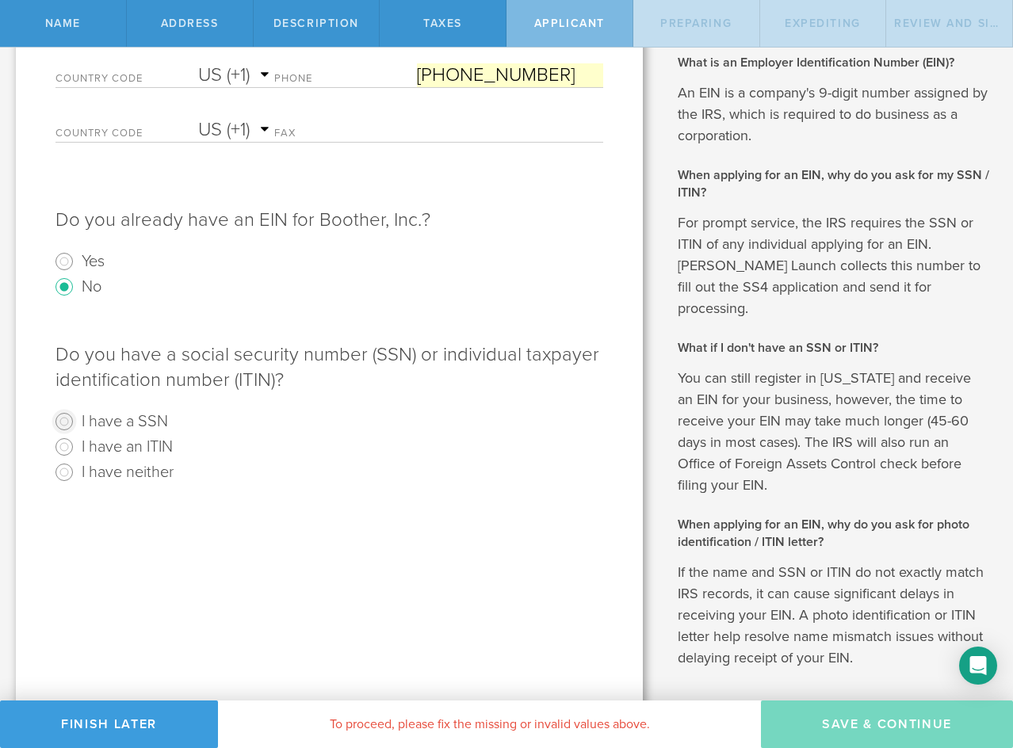
click at [66, 422] on input "I have a SSN" at bounding box center [64, 421] width 25 height 25
radio input "true"
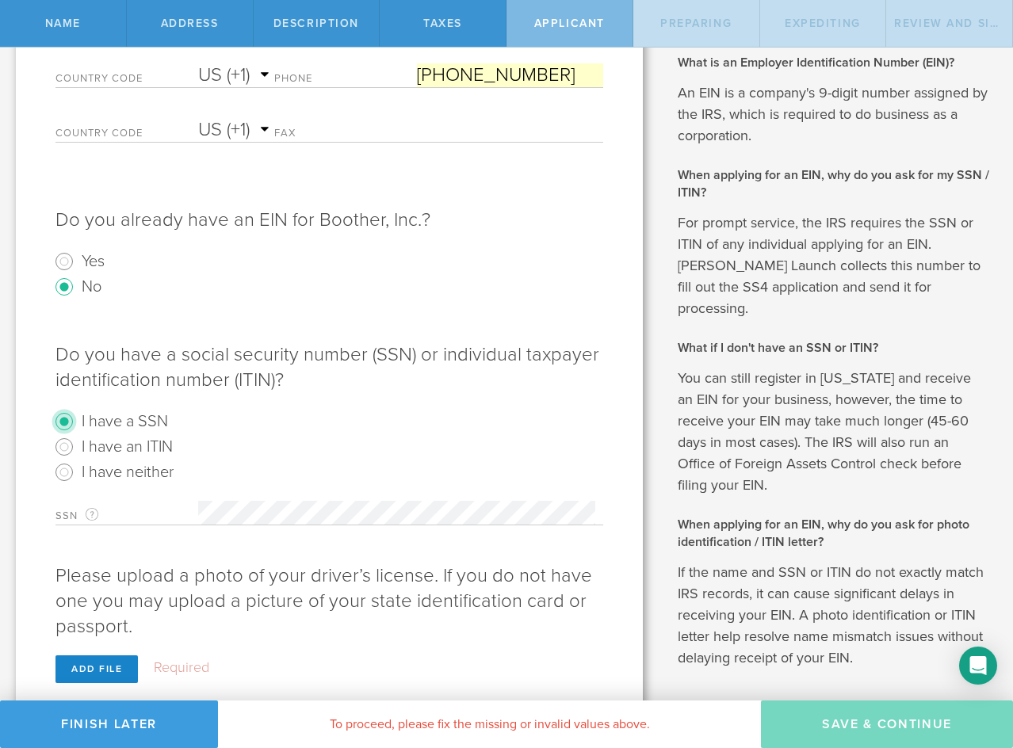
scroll to position [458, 0]
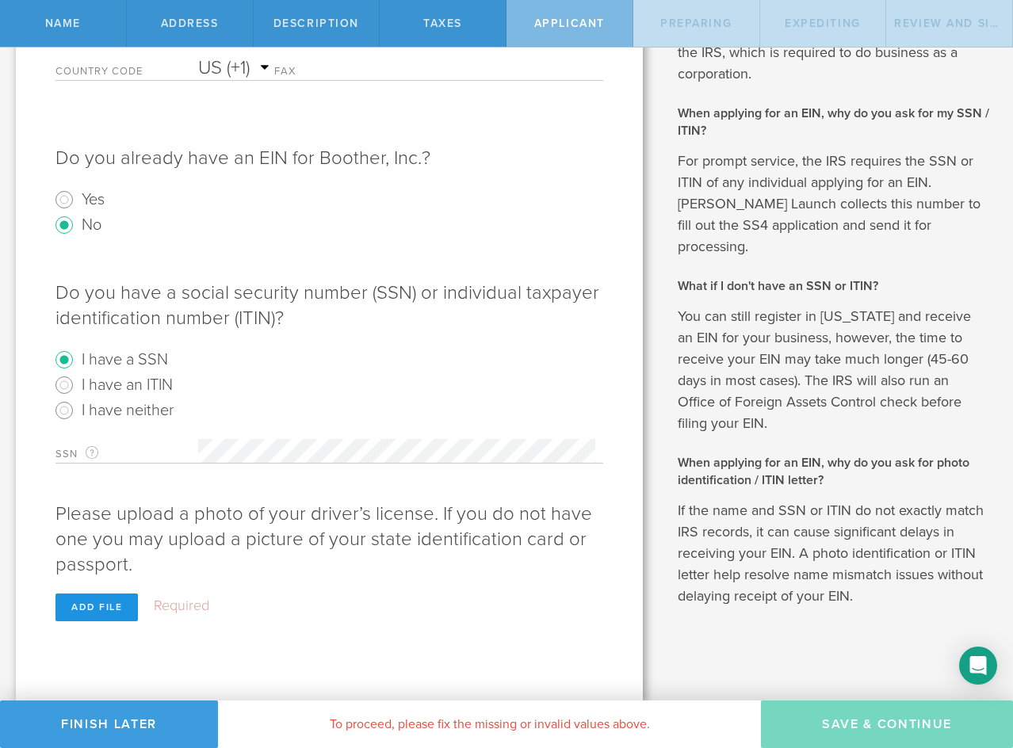
click at [121, 607] on div "Add file" at bounding box center [97, 608] width 82 height 28
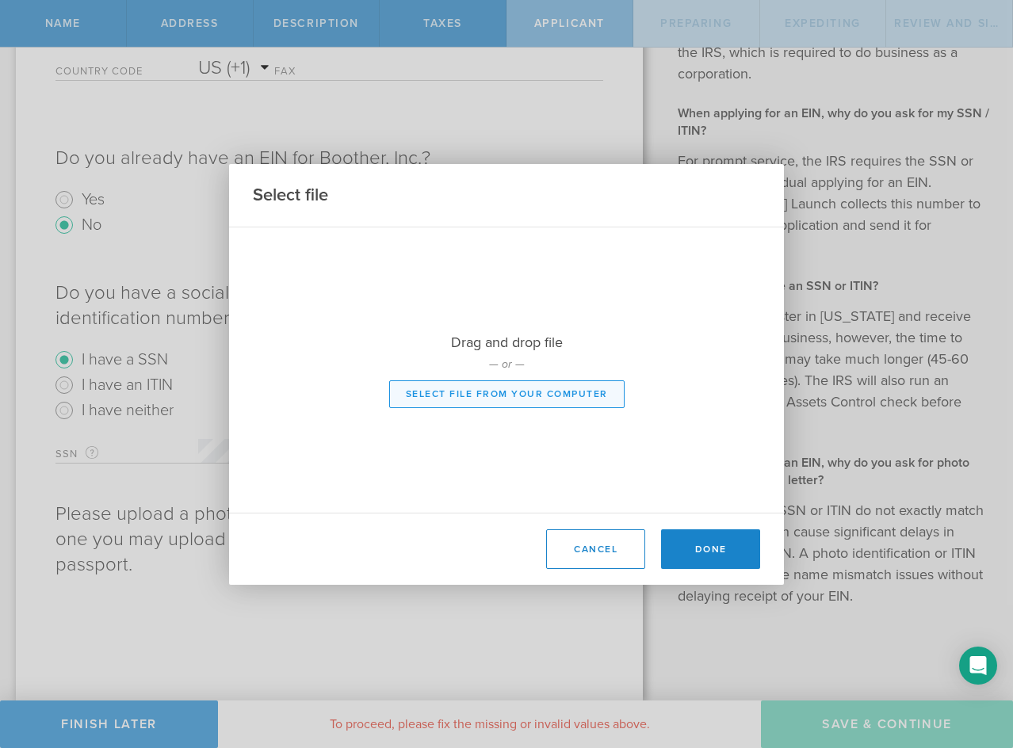
click at [495, 389] on button "Select file from your computer" at bounding box center [506, 395] width 235 height 28
type input "C:\fakepath\SKM_C300i25010817530 (1).pdf"
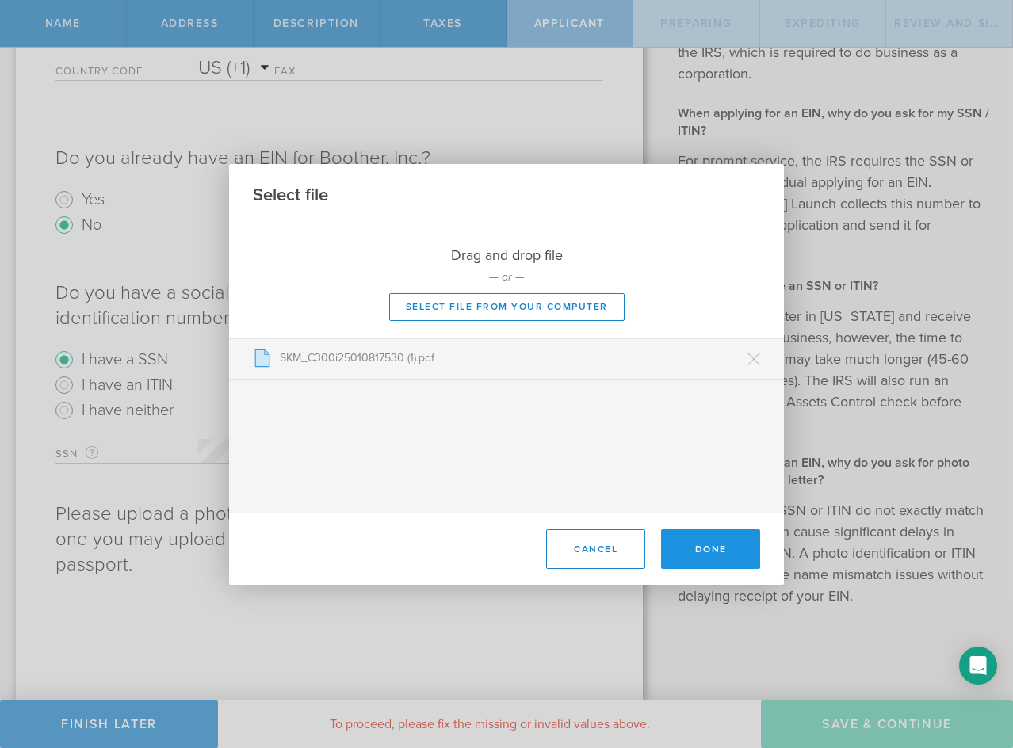
click at [702, 544] on button "Done" at bounding box center [710, 550] width 99 height 40
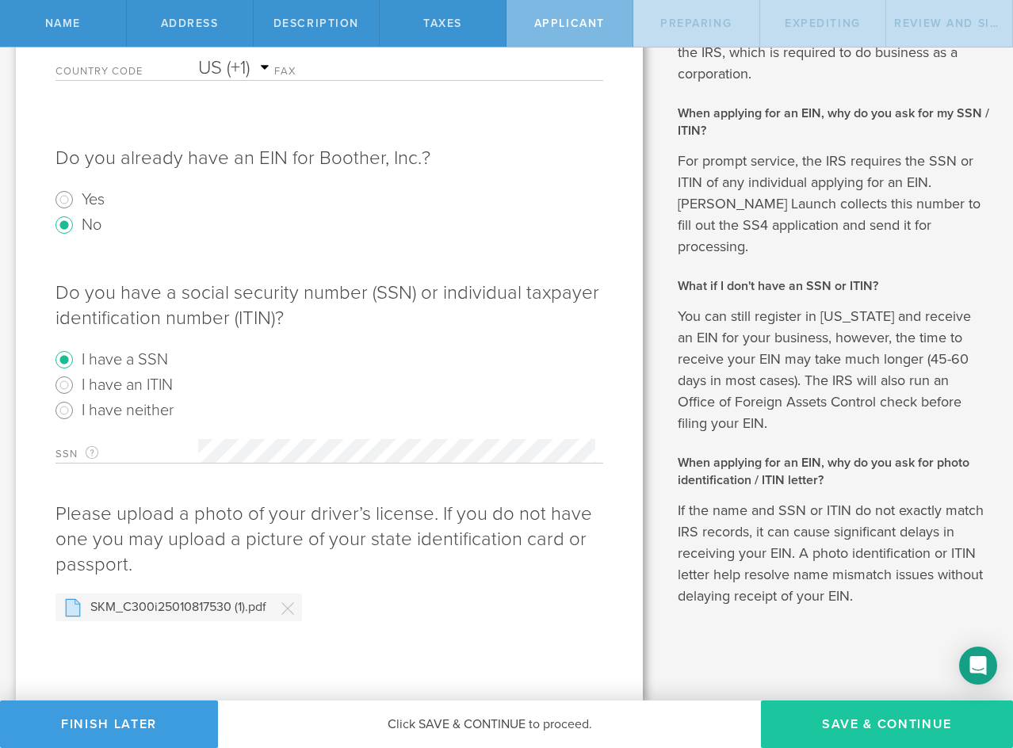
click at [852, 720] on button "Save & Continue" at bounding box center [887, 725] width 252 height 48
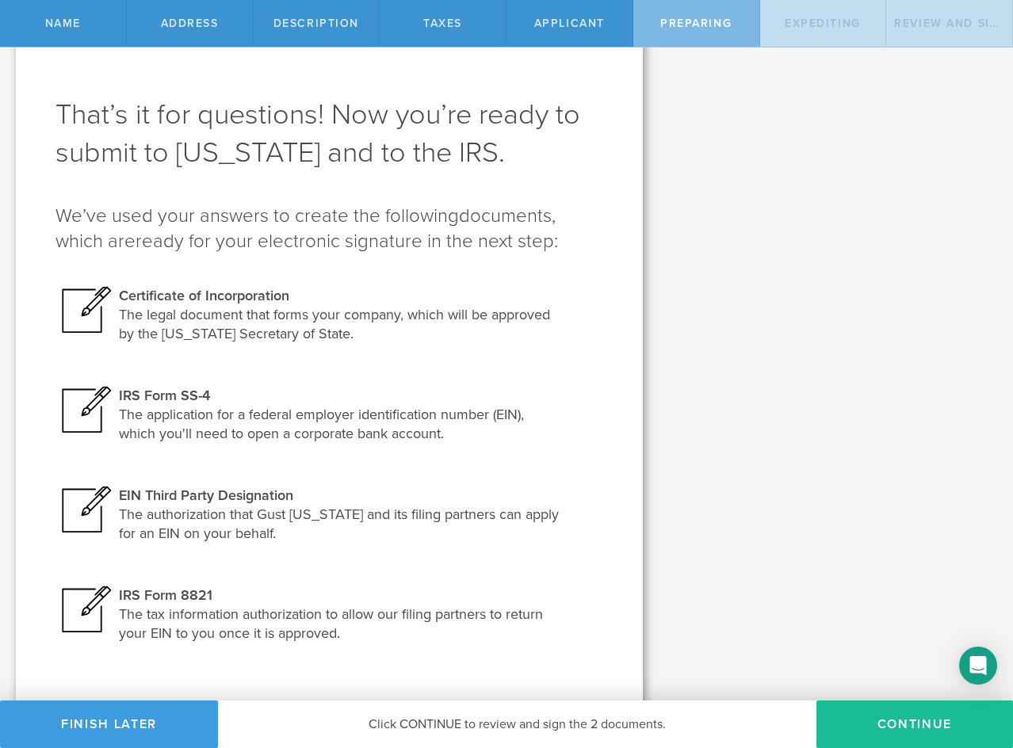
scroll to position [71, 0]
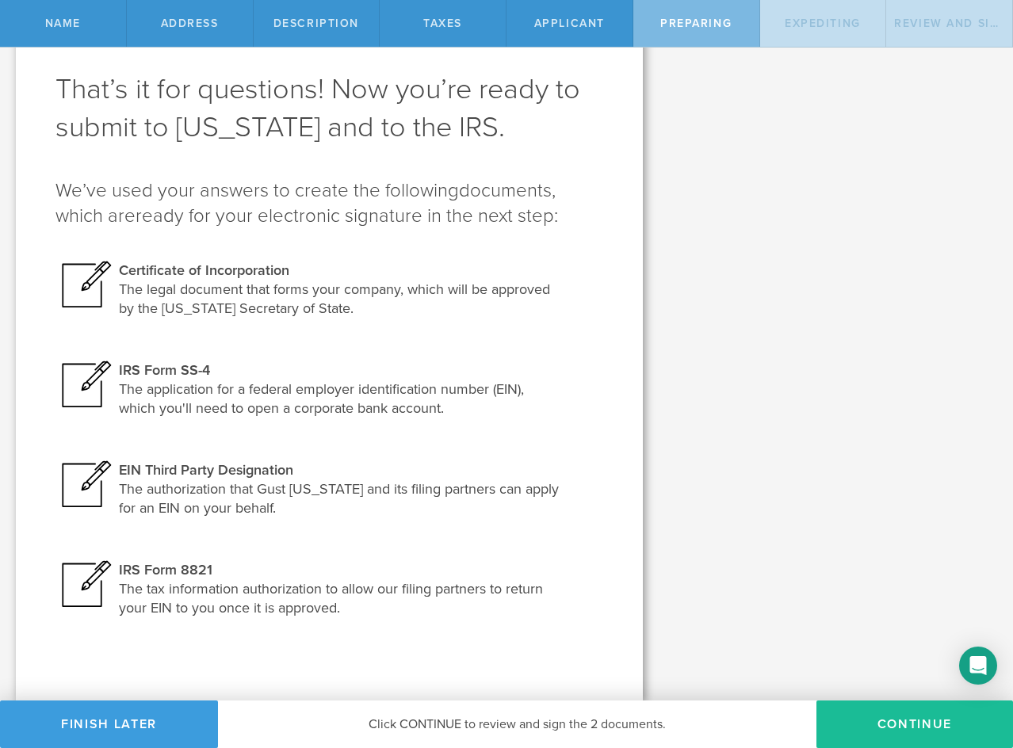
click at [98, 280] on div at bounding box center [87, 285] width 63 height 48
click at [875, 718] on button "Continue" at bounding box center [915, 725] width 197 height 48
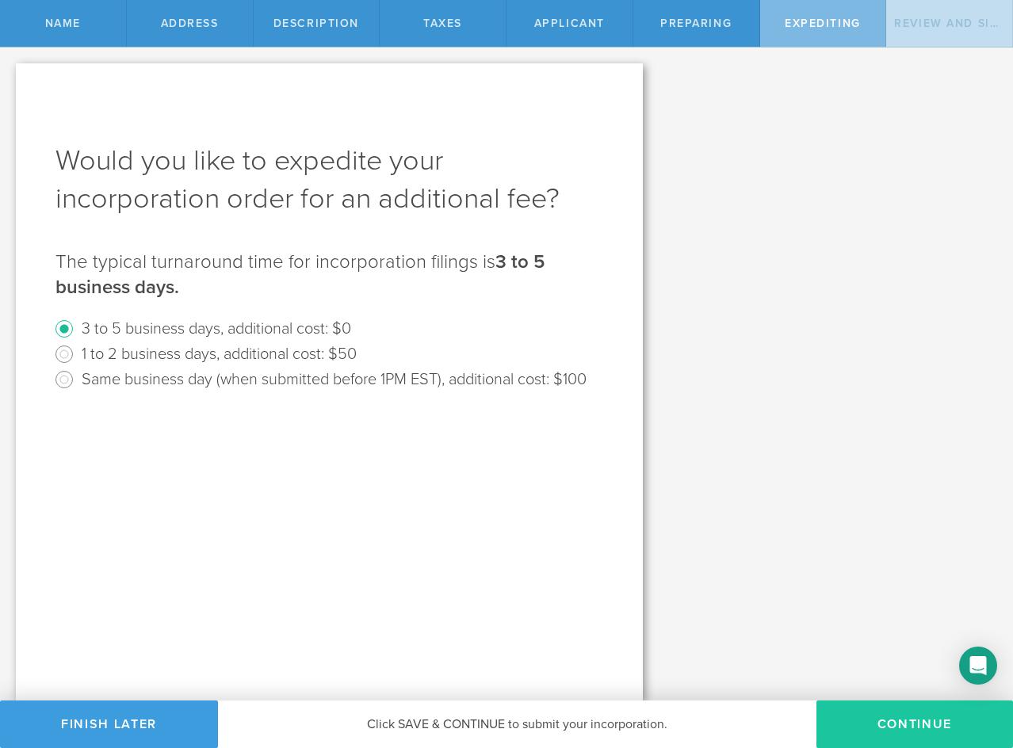
click at [924, 725] on button "Continue" at bounding box center [915, 725] width 197 height 48
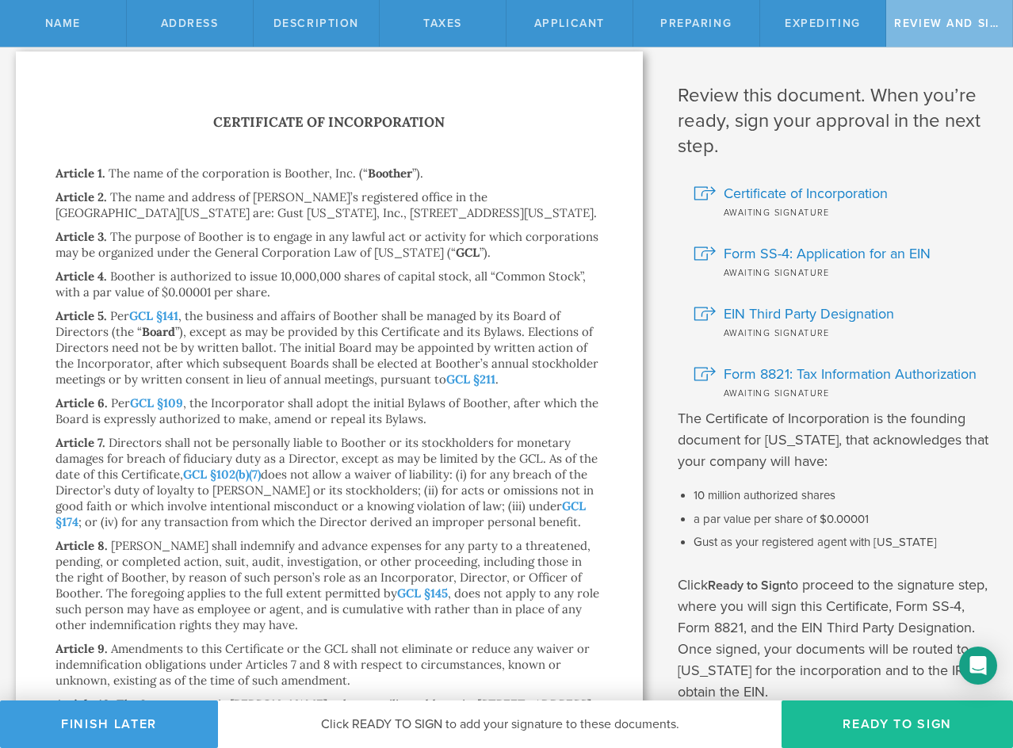
scroll to position [170, 0]
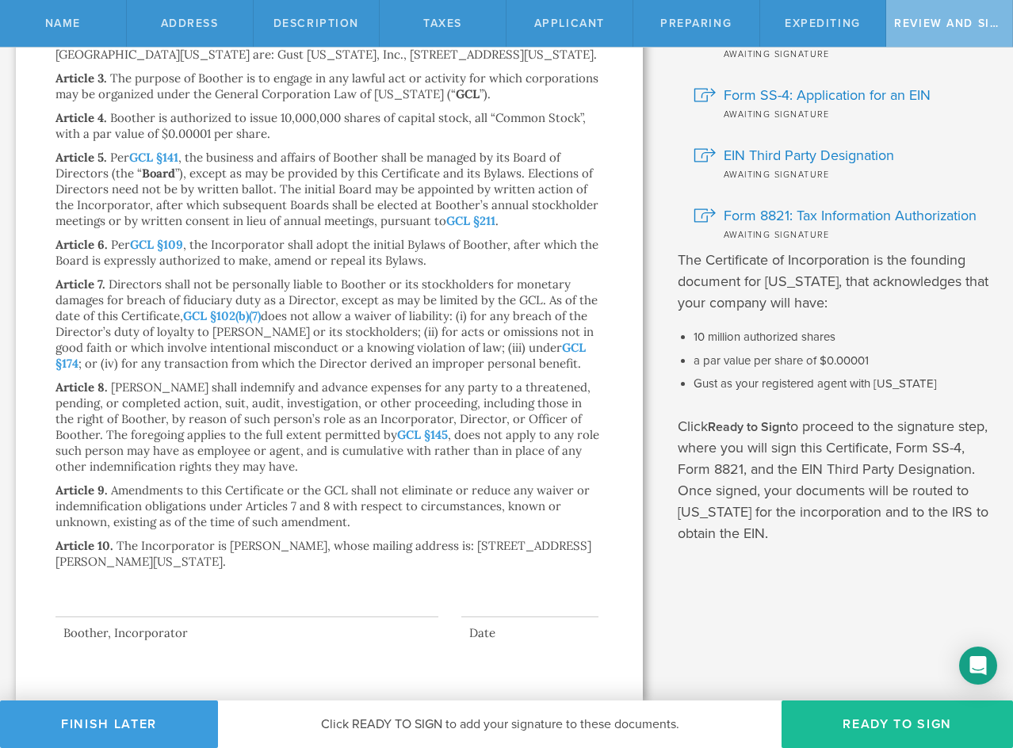
drag, startPoint x: 400, startPoint y: 622, endPoint x: 391, endPoint y: 622, distance: 8.8
click at [399, 622] on div at bounding box center [330, 589] width 548 height 71
drag, startPoint x: 146, startPoint y: 602, endPoint x: 177, endPoint y: 601, distance: 30.9
click at [147, 601] on div at bounding box center [247, 585] width 383 height 63
click at [860, 710] on button "Ready to Sign" at bounding box center [898, 725] width 232 height 48
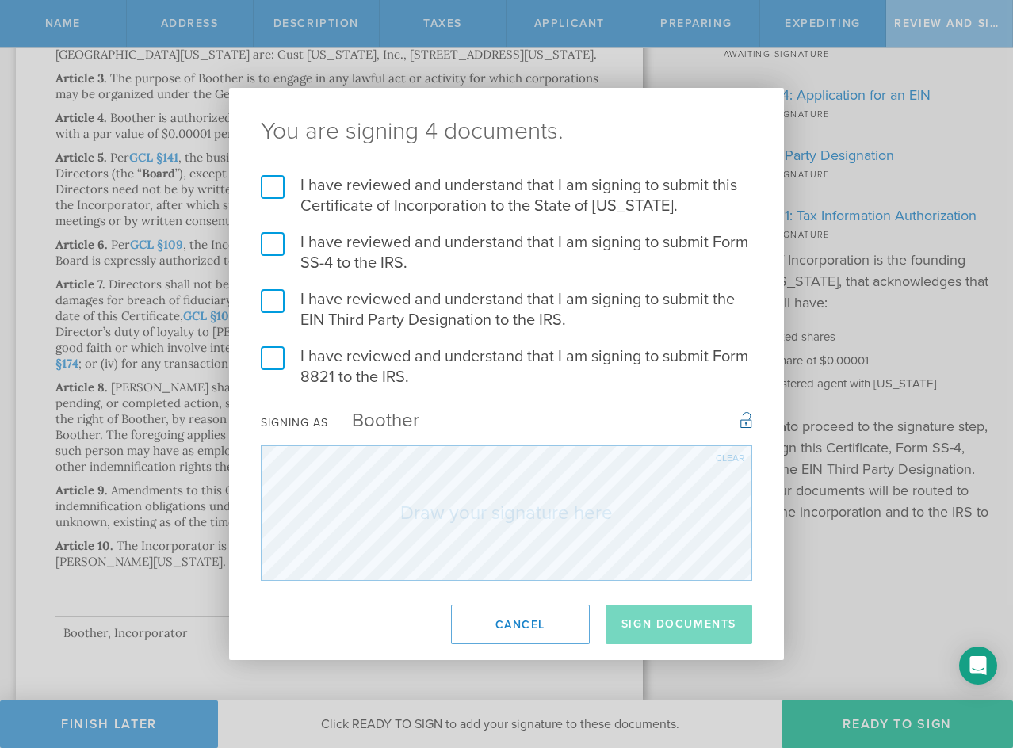
click at [266, 186] on label "I have reviewed and understand that I am signing to submit this Certificate of …" at bounding box center [507, 195] width 492 height 41
click at [0, 0] on input "I have reviewed and understand that I am signing to submit this Certificate of …" at bounding box center [0, 0] width 0 height 0
click at [270, 251] on label "I have reviewed and understand that I am signing to submit Form SS-4 to the IRS." at bounding box center [507, 252] width 492 height 41
click at [0, 0] on input "I have reviewed and understand that I am signing to submit Form SS-4 to the IRS." at bounding box center [0, 0] width 0 height 0
click at [275, 308] on label "I have reviewed and understand that I am signing to submit the EIN Third Party …" at bounding box center [507, 309] width 492 height 41
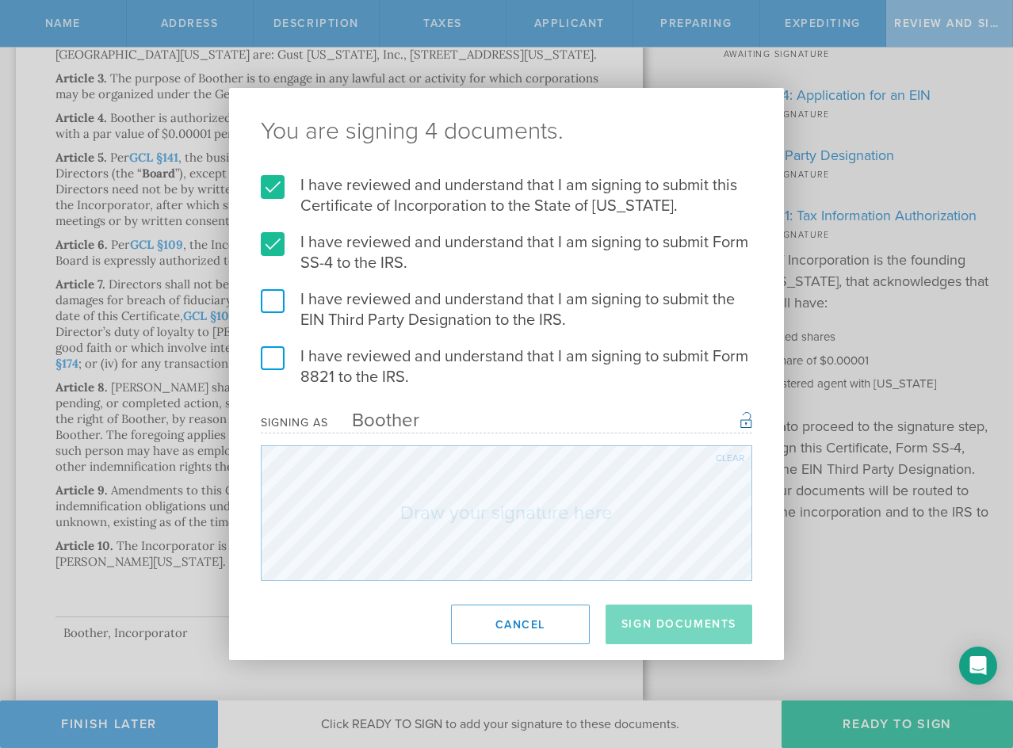
click at [0, 0] on input "I have reviewed and understand that I am signing to submit the EIN Third Party …" at bounding box center [0, 0] width 0 height 0
click at [275, 356] on label "I have reviewed and understand that I am signing to submit Form 8821 to the IRS." at bounding box center [507, 366] width 492 height 41
click at [0, 0] on input "I have reviewed and understand that I am signing to submit Form 8821 to the IRS." at bounding box center [0, 0] width 0 height 0
click at [735, 457] on div "Clear" at bounding box center [730, 459] width 29 height 10
click at [396, 415] on div "Boother" at bounding box center [373, 420] width 91 height 23
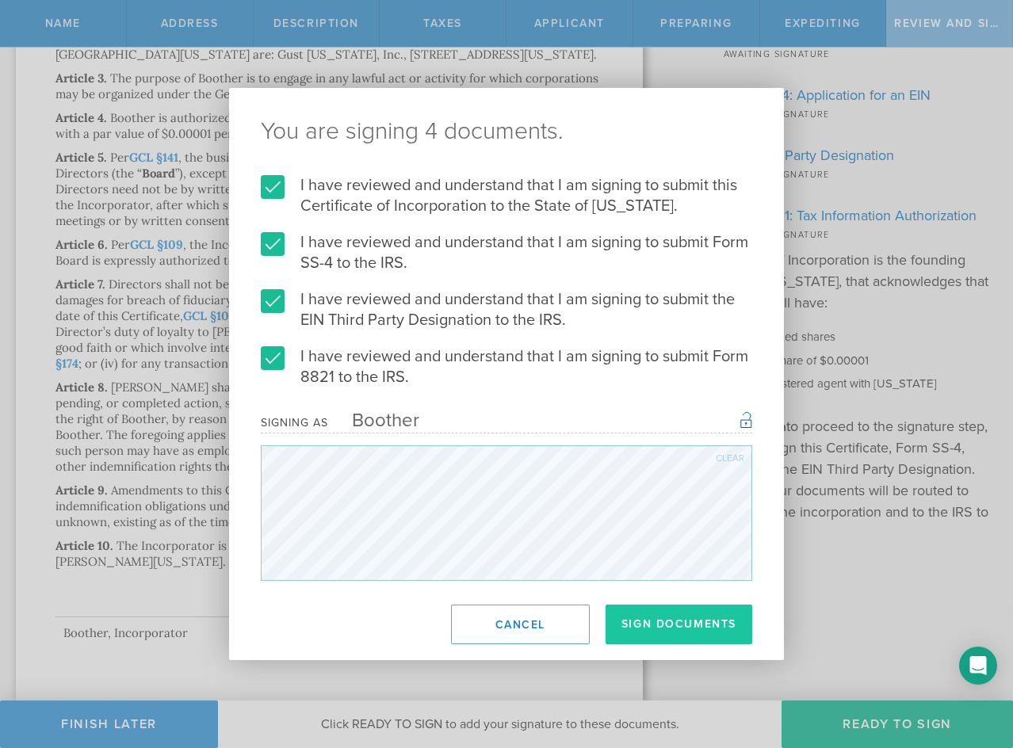
click at [656, 628] on button "Sign Documents" at bounding box center [679, 625] width 147 height 40
drag, startPoint x: 667, startPoint y: 143, endPoint x: 699, endPoint y: 371, distance: 230.5
click at [620, 365] on div "You are signing 4 documents. I have reviewed and understand that I am signing t…" at bounding box center [506, 374] width 555 height 572
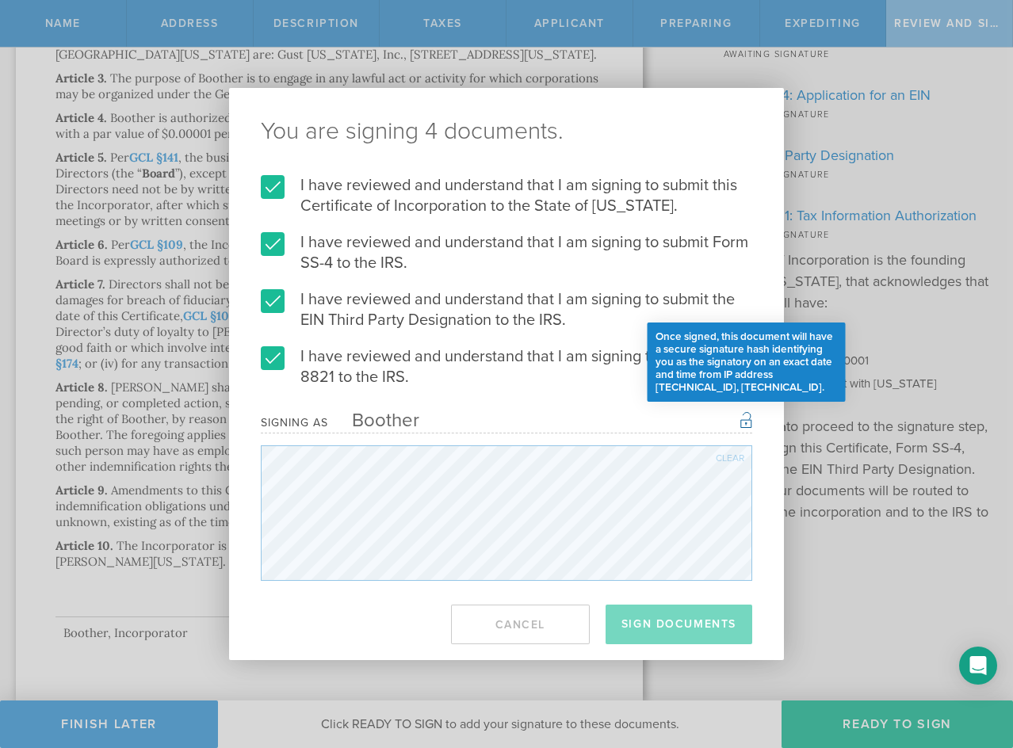
click at [743, 417] on div "Once signed, this document will have a secure signature hash identifying you as…" at bounding box center [747, 419] width 12 height 19
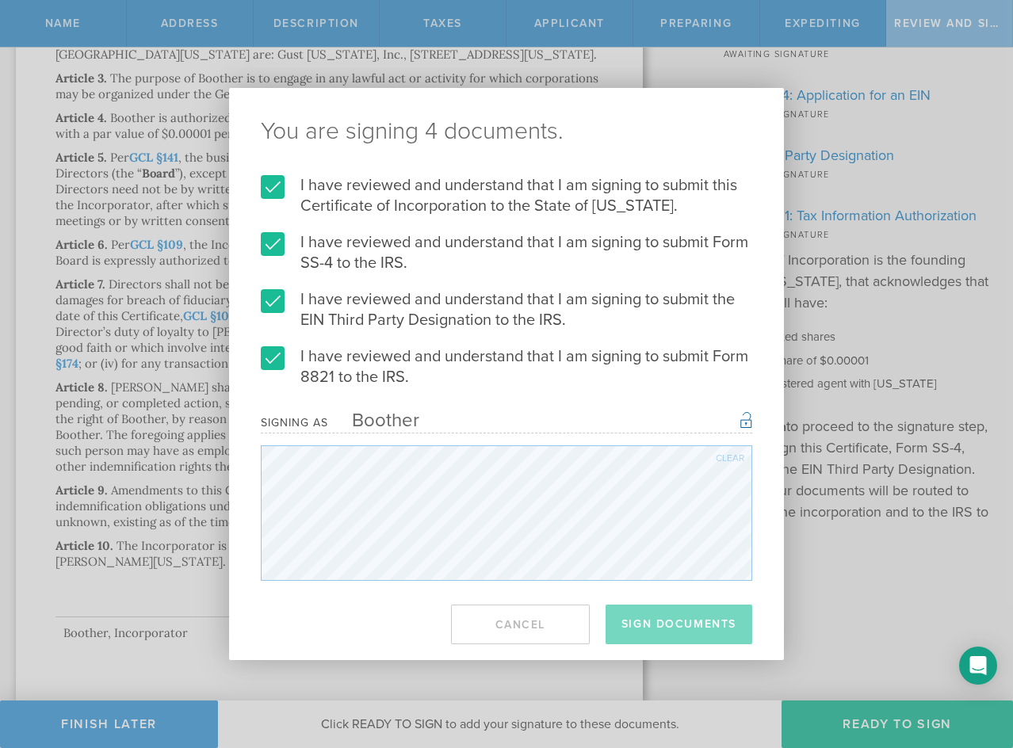
click at [909, 709] on div "You are signing 4 documents. I have reviewed and understand that I am signing t…" at bounding box center [506, 374] width 1013 height 748
drag, startPoint x: 909, startPoint y: 709, endPoint x: 896, endPoint y: 654, distance: 56.3
click at [910, 704] on div "You are signing 4 documents. I have reviewed and understand that I am signing t…" at bounding box center [506, 374] width 1013 height 748
click at [691, 170] on h2 "You are signing 4 documents." at bounding box center [506, 131] width 555 height 87
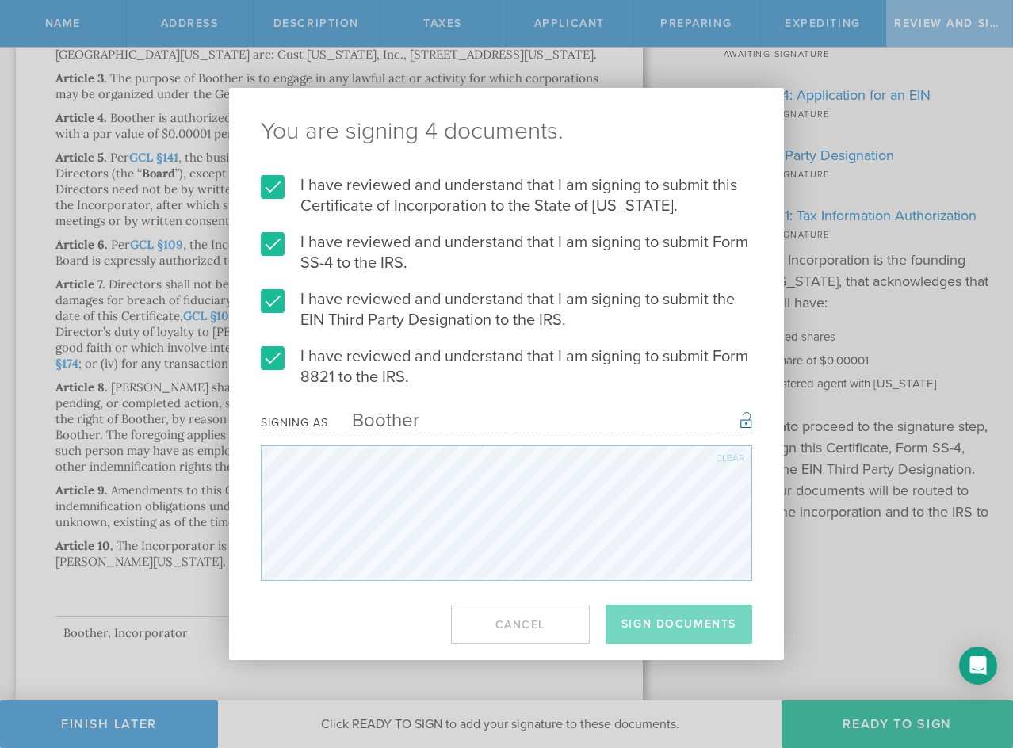
drag, startPoint x: 687, startPoint y: 166, endPoint x: 562, endPoint y: 140, distance: 128.0
click at [682, 160] on h2 "You are signing 4 documents." at bounding box center [506, 131] width 555 height 87
drag, startPoint x: 1004, startPoint y: 347, endPoint x: 1014, endPoint y: 287, distance: 61.1
click at [1012, 287] on html "Name Address Description Taxes Applicant Preparing Expediting Review and Sign F…" at bounding box center [506, 374] width 1013 height 748
click at [414, 187] on label "I have reviewed and understand that I am signing to submit this Certificate of …" at bounding box center [507, 195] width 492 height 41
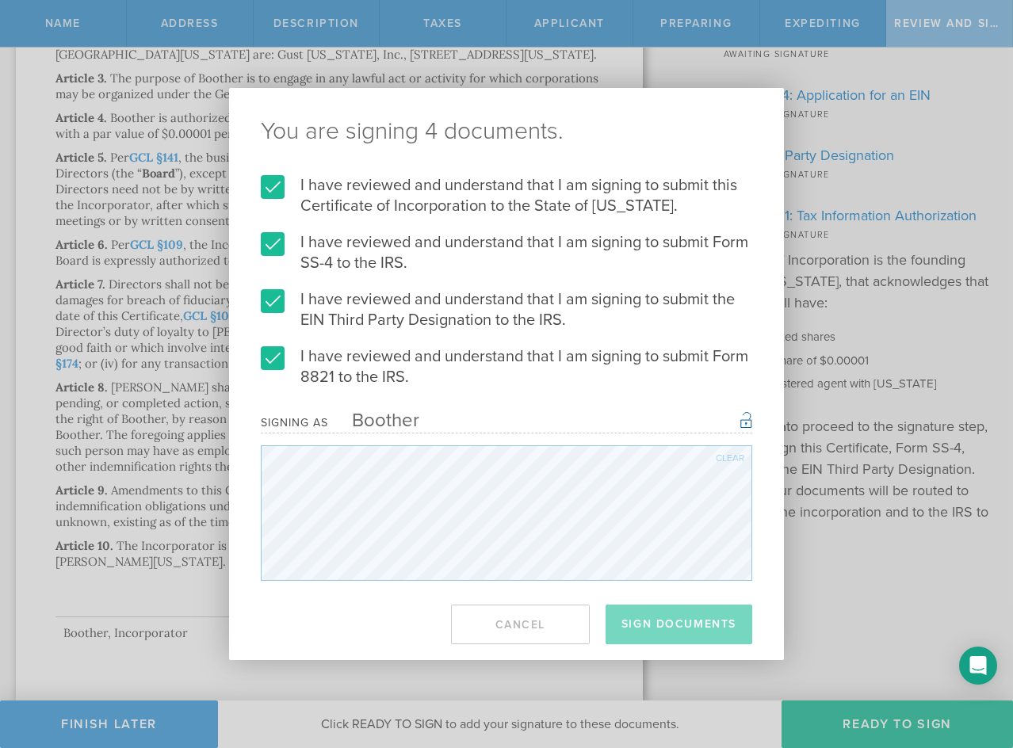
click at [0, 0] on input "I have reviewed and understand that I am signing to submit this Certificate of …" at bounding box center [0, 0] width 0 height 0
click at [414, 187] on label "I have reviewed and understand that I am signing to submit this Certificate of …" at bounding box center [507, 195] width 492 height 41
click at [0, 0] on input "I have reviewed and understand that I am signing to submit this Certificate of …" at bounding box center [0, 0] width 0 height 0
click at [414, 188] on label "I have reviewed and understand that I am signing to submit this Certificate of …" at bounding box center [507, 195] width 492 height 41
click at [0, 0] on input "I have reviewed and understand that I am signing to submit this Certificate of …" at bounding box center [0, 0] width 0 height 0
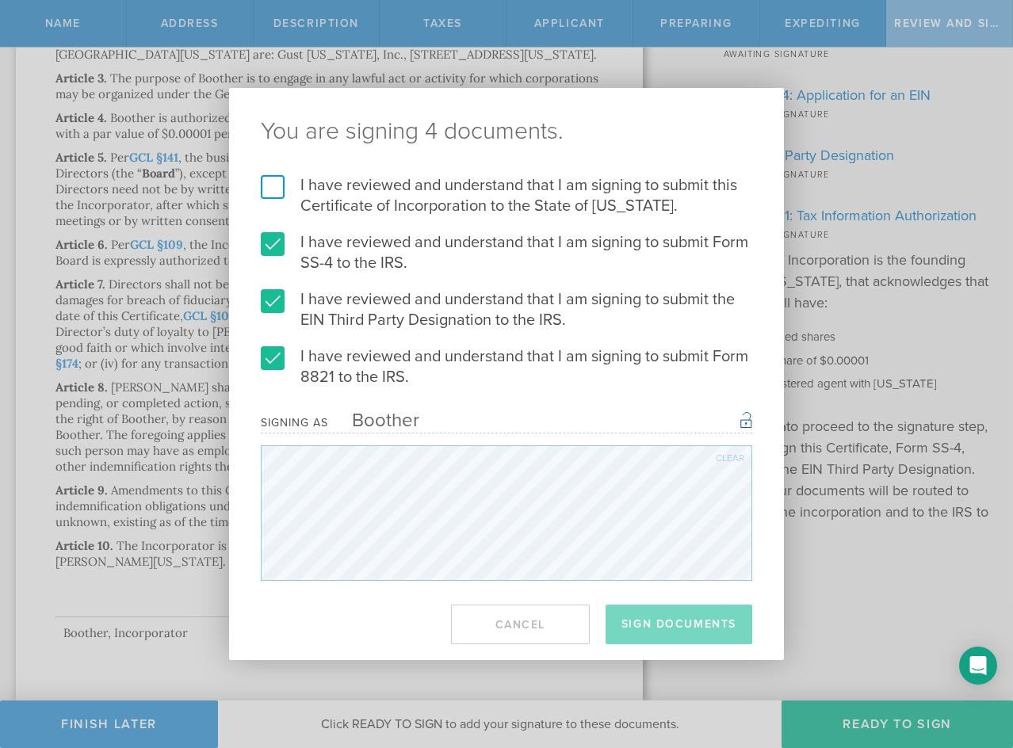
click at [379, 183] on label "I have reviewed and understand that I am signing to submit this Certificate of …" at bounding box center [507, 195] width 492 height 41
click at [0, 0] on input "I have reviewed and understand that I am signing to submit this Certificate of …" at bounding box center [0, 0] width 0 height 0
click at [270, 356] on label "I have reviewed and understand that I am signing to submit Form 8821 to the IRS." at bounding box center [507, 366] width 492 height 41
click at [0, 0] on input "I have reviewed and understand that I am signing to submit Form 8821 to the IRS." at bounding box center [0, 0] width 0 height 0
drag, startPoint x: 275, startPoint y: 296, endPoint x: 275, endPoint y: 266, distance: 30.1
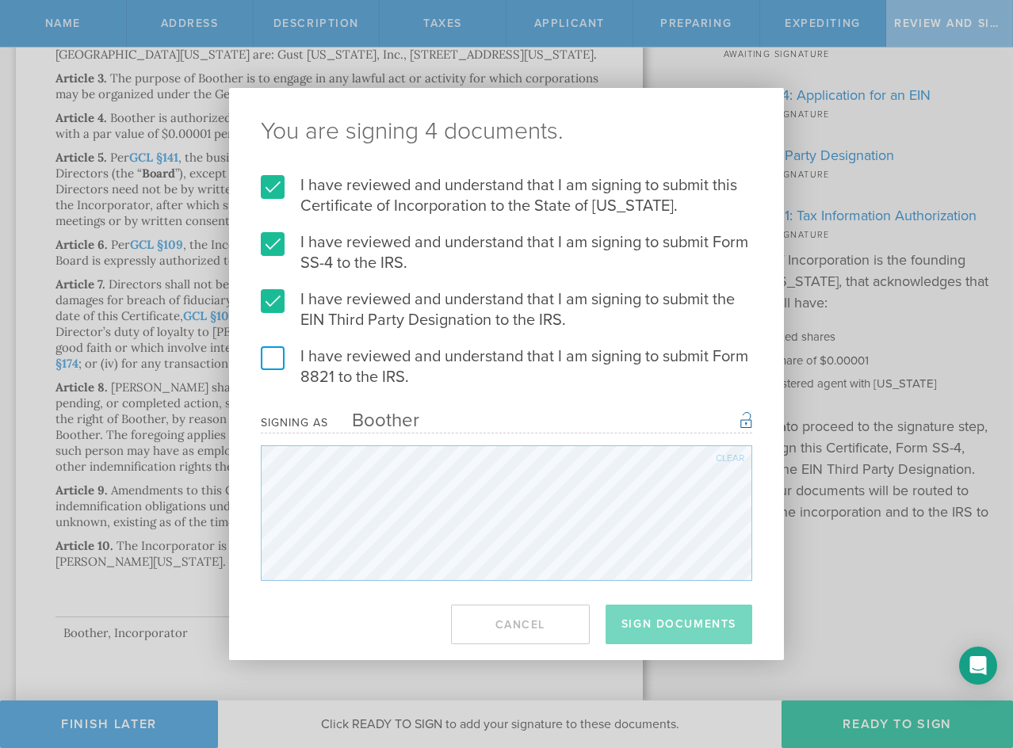
click at [275, 294] on label "I have reviewed and understand that I am signing to submit the EIN Third Party …" at bounding box center [507, 309] width 492 height 41
click at [0, 0] on input "I have reviewed and understand that I am signing to submit the EIN Third Party …" at bounding box center [0, 0] width 0 height 0
drag, startPoint x: 275, startPoint y: 243, endPoint x: 272, endPoint y: 190, distance: 52.4
click at [275, 241] on label "I have reviewed and understand that I am signing to submit Form SS-4 to the IRS." at bounding box center [507, 252] width 492 height 41
click at [0, 0] on input "I have reviewed and understand that I am signing to submit Form SS-4 to the IRS." at bounding box center [0, 0] width 0 height 0
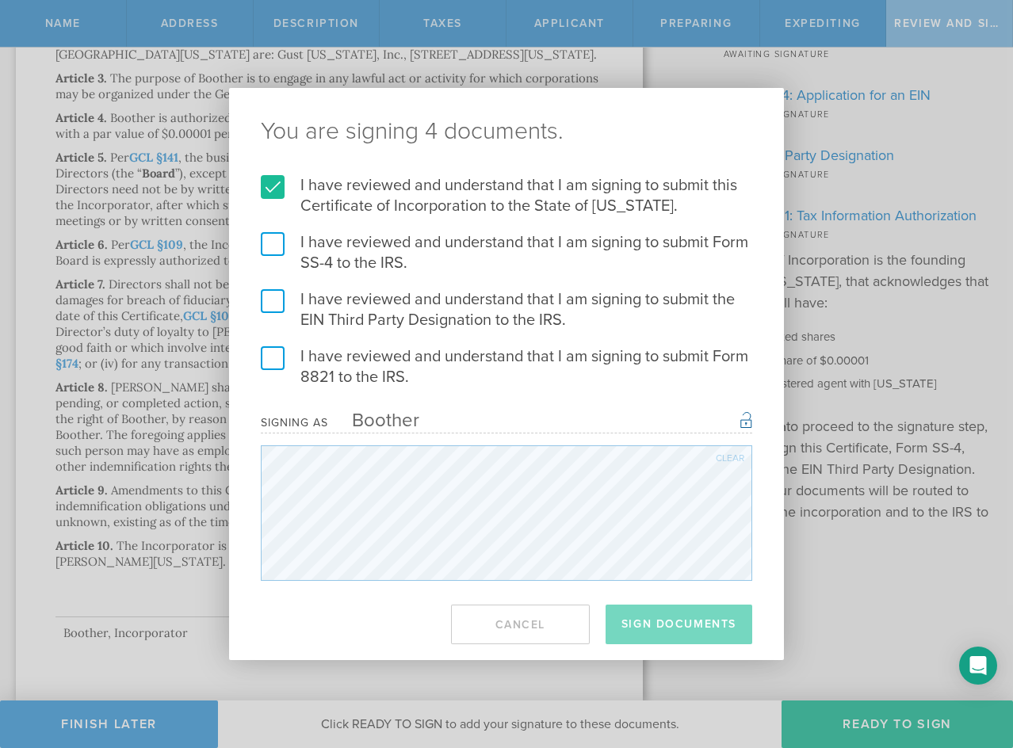
click at [273, 182] on label "I have reviewed and understand that I am signing to submit this Certificate of …" at bounding box center [507, 195] width 492 height 41
click at [0, 0] on input "I have reviewed and understand that I am signing to submit this Certificate of …" at bounding box center [0, 0] width 0 height 0
drag, startPoint x: 271, startPoint y: 235, endPoint x: 281, endPoint y: 281, distance: 46.4
click at [272, 242] on label "I have reviewed and understand that I am signing to submit Form SS-4 to the IRS." at bounding box center [507, 252] width 492 height 41
click at [0, 0] on input "I have reviewed and understand that I am signing to submit Form SS-4 to the IRS." at bounding box center [0, 0] width 0 height 0
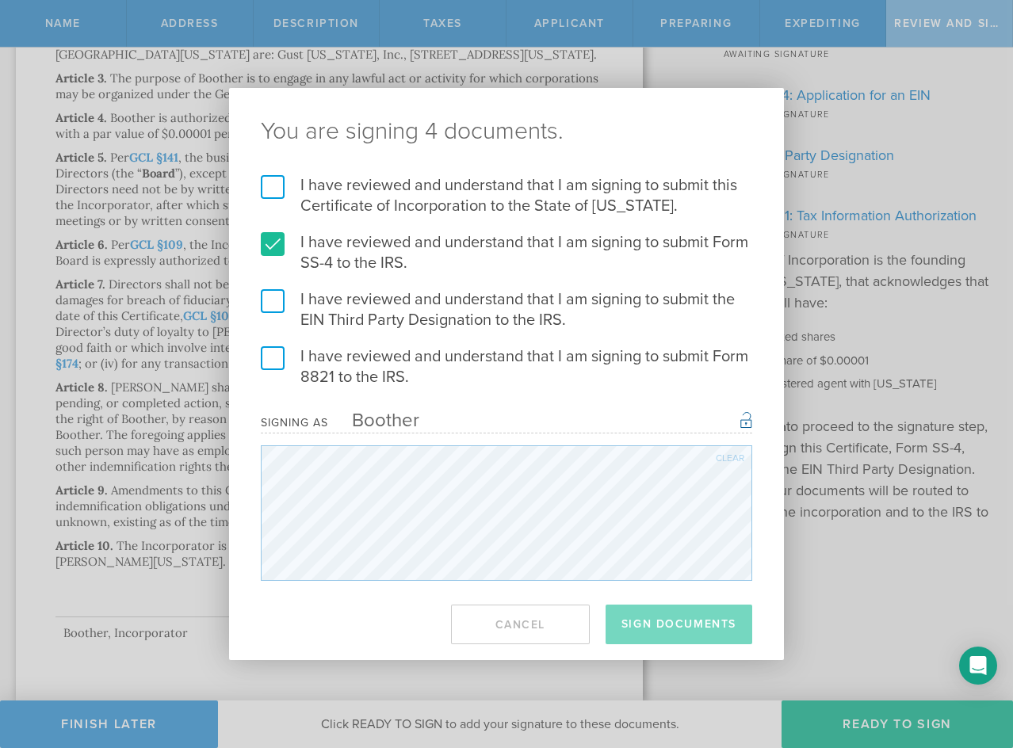
drag, startPoint x: 279, startPoint y: 291, endPoint x: 278, endPoint y: 316, distance: 24.6
click at [279, 296] on label "I have reviewed and understand that I am signing to submit the EIN Third Party …" at bounding box center [507, 309] width 492 height 41
click at [0, 0] on input "I have reviewed and understand that I am signing to submit the EIN Third Party …" at bounding box center [0, 0] width 0 height 0
click at [277, 338] on form "I have reviewed and understand that I am signing to submit this Certificate of …" at bounding box center [507, 378] width 492 height 406
drag, startPoint x: 275, startPoint y: 344, endPoint x: 281, endPoint y: 327, distance: 18.3
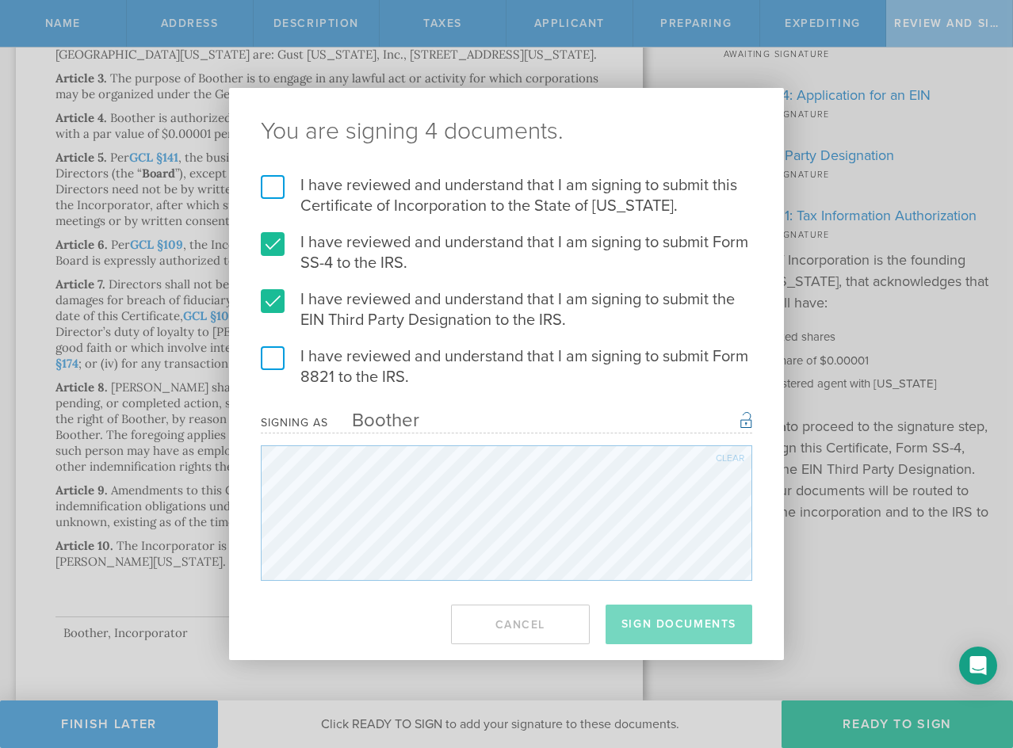
click at [276, 339] on form "I have reviewed and understand that I am signing to submit this Certificate of …" at bounding box center [507, 378] width 492 height 406
click at [271, 361] on label "I have reviewed and understand that I am signing to submit Form 8821 to the IRS." at bounding box center [507, 366] width 492 height 41
click at [0, 0] on input "I have reviewed and understand that I am signing to submit Form 8821 to the IRS." at bounding box center [0, 0] width 0 height 0
click at [273, 190] on label "I have reviewed and understand that I am signing to submit this Certificate of …" at bounding box center [507, 195] width 492 height 41
click at [0, 0] on input "I have reviewed and understand that I am signing to submit this Certificate of …" at bounding box center [0, 0] width 0 height 0
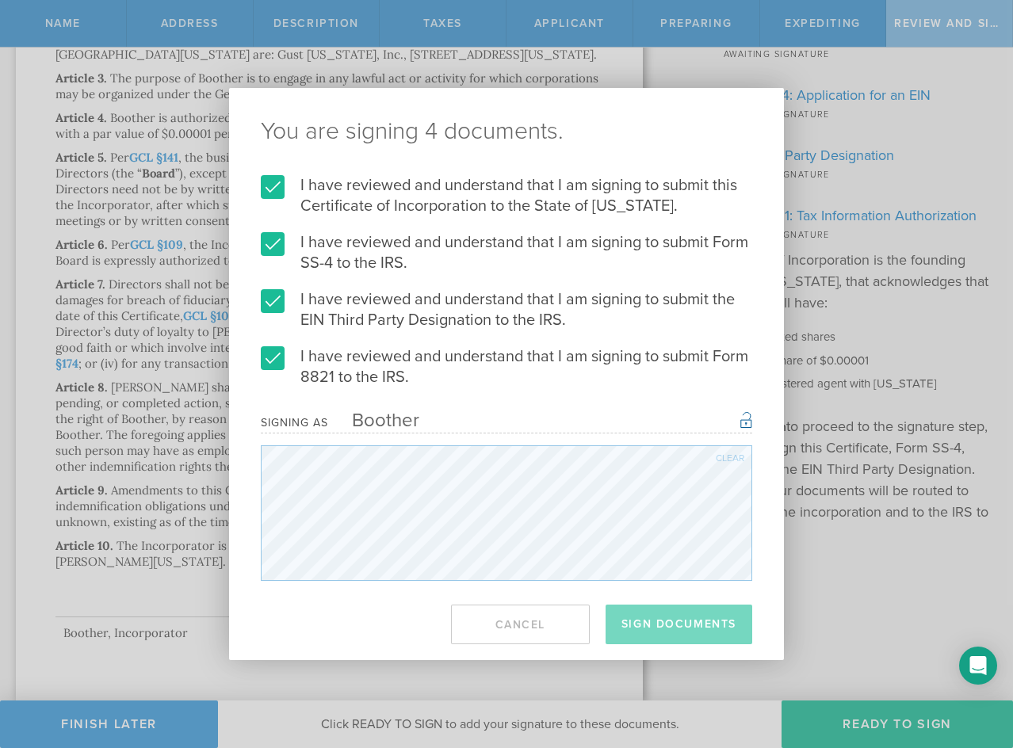
click at [726, 457] on div "Clear" at bounding box center [730, 459] width 29 height 10
click at [740, 423] on div "Signing as Boother Once signed, this document will have a secure signature hash…" at bounding box center [507, 422] width 492 height 22
drag, startPoint x: 746, startPoint y: 423, endPoint x: 757, endPoint y: 431, distance: 14.1
click at [746, 422] on div "Once signed, this document will have a secure signature hash identifying you as…" at bounding box center [747, 419] width 12 height 19
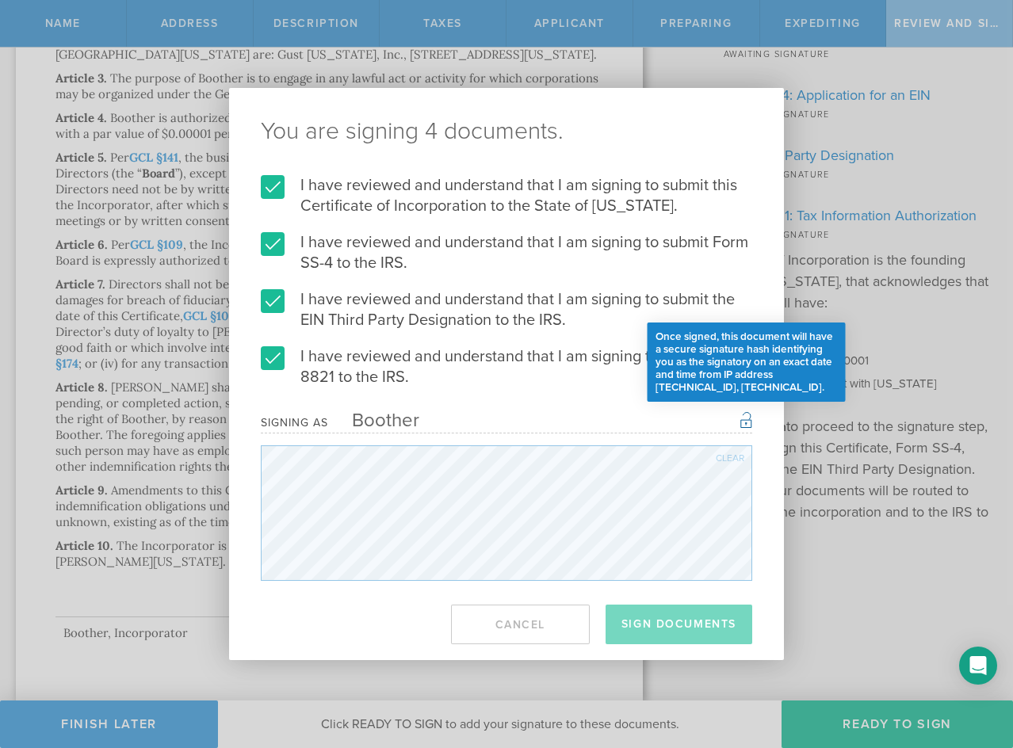
click at [748, 416] on div "Once signed, this document will have a secure signature hash identifying you as…" at bounding box center [747, 419] width 12 height 19
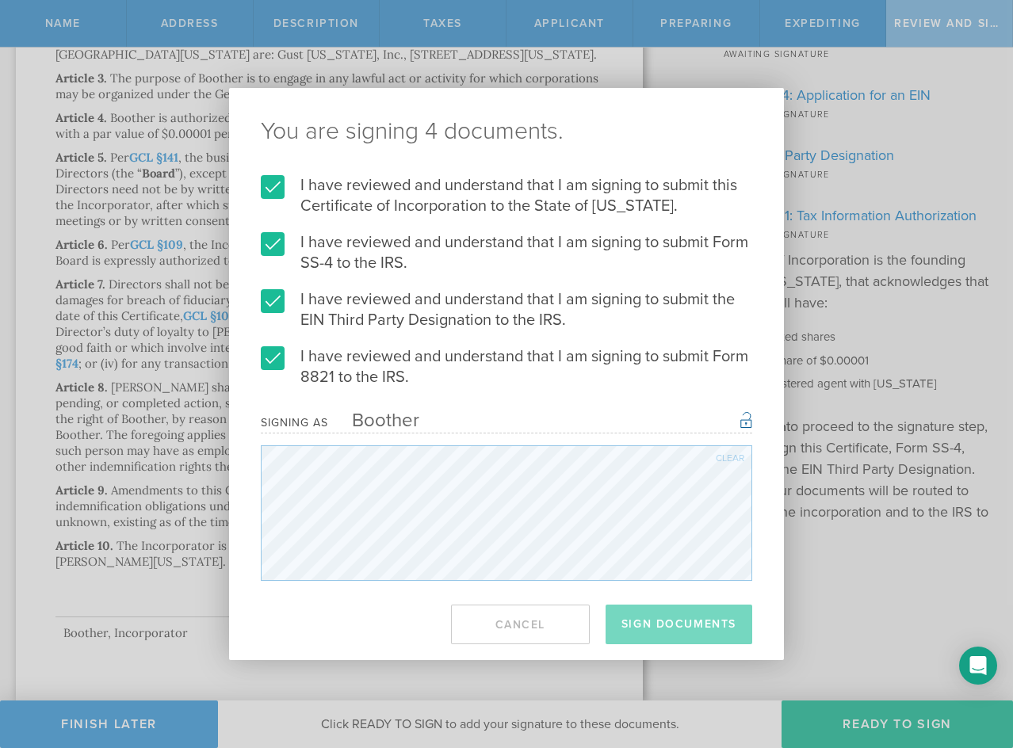
click at [327, 422] on div "Signing as" at bounding box center [294, 422] width 67 height 13
drag, startPoint x: 327, startPoint y: 421, endPoint x: 384, endPoint y: 415, distance: 56.6
click at [336, 420] on div "Signing as Boother Once signed, this document will have a secure signature hash…" at bounding box center [507, 422] width 492 height 22
click at [716, 456] on div "Clear" at bounding box center [507, 514] width 492 height 136
click at [721, 461] on div "Clear" at bounding box center [730, 459] width 29 height 10
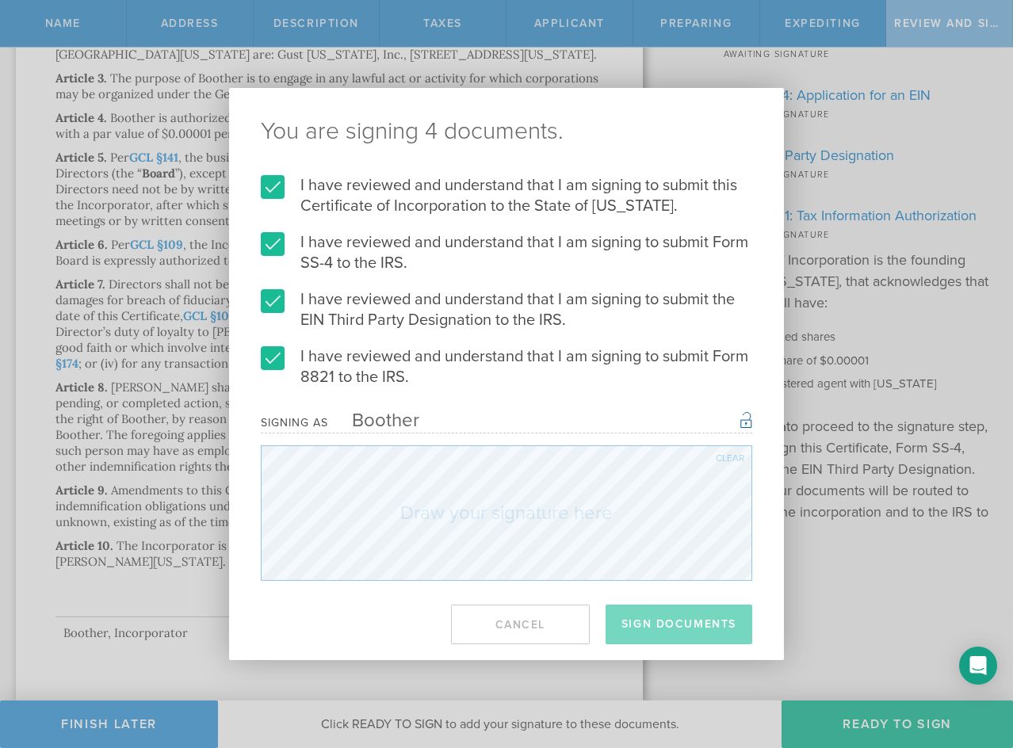
click at [867, 310] on div "You are signing 4 documents. I have reviewed and understand that I am signing t…" at bounding box center [506, 374] width 1013 height 748
drag, startPoint x: 867, startPoint y: 310, endPoint x: 822, endPoint y: 300, distance: 45.6
click at [865, 310] on div "You are signing 4 documents. I have reviewed and understand that I am signing t…" at bounding box center [506, 374] width 1013 height 748
drag, startPoint x: 822, startPoint y: 109, endPoint x: 787, endPoint y: 223, distance: 118.6
click at [793, 229] on div "You are signing 4 documents. I have reviewed and understand that I am signing t…" at bounding box center [506, 374] width 1013 height 748
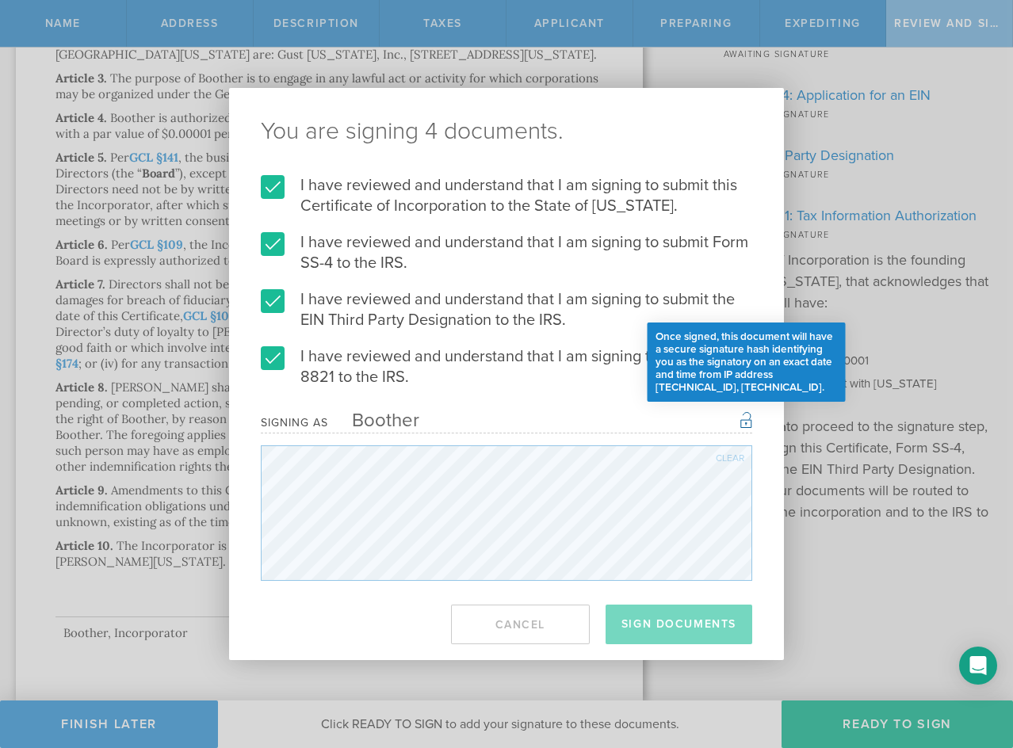
click at [744, 426] on div "Once signed, this document will have a secure signature hash identifying you as…" at bounding box center [747, 419] width 12 height 19
click at [747, 411] on div "Once signed, this document will have a secure signature hash identifying you as…" at bounding box center [747, 419] width 12 height 19
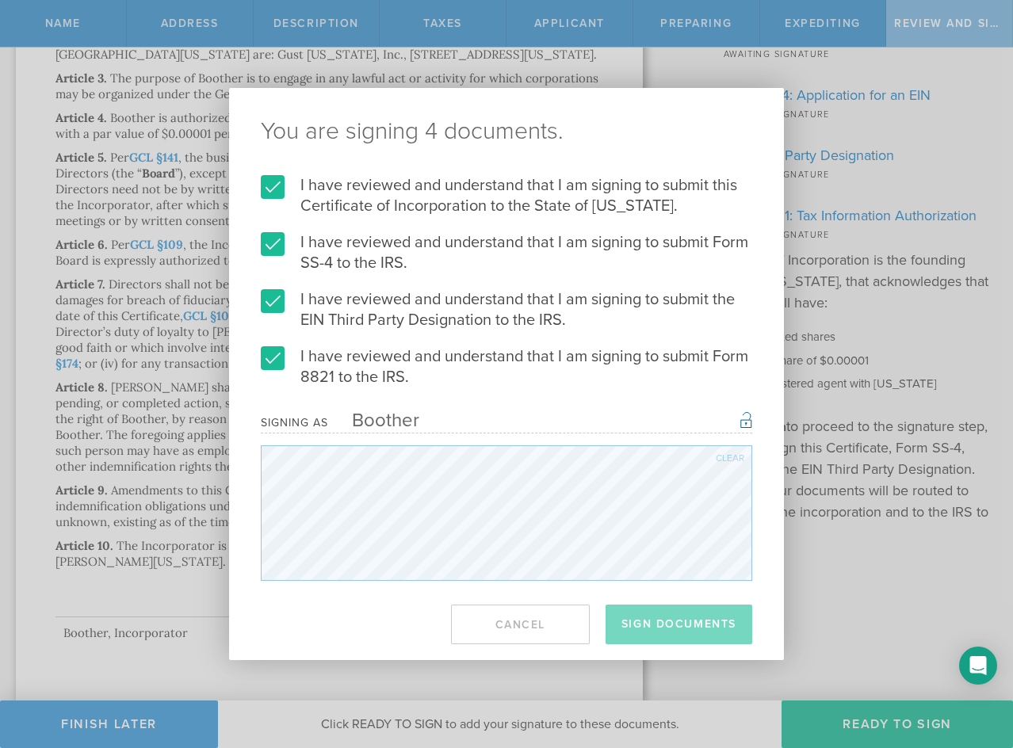
drag, startPoint x: 404, startPoint y: 421, endPoint x: 342, endPoint y: 419, distance: 61.9
click at [333, 420] on div "Boother" at bounding box center [373, 420] width 91 height 23
drag, startPoint x: 390, startPoint y: 415, endPoint x: 515, endPoint y: 444, distance: 128.5
click at [496, 431] on div "Signing as Boother Once signed, this document will have a secure signature hash…" at bounding box center [507, 422] width 492 height 22
click at [863, 630] on div "You are signing 4 documents. I have reviewed and understand that I am signing t…" at bounding box center [506, 374] width 1013 height 748
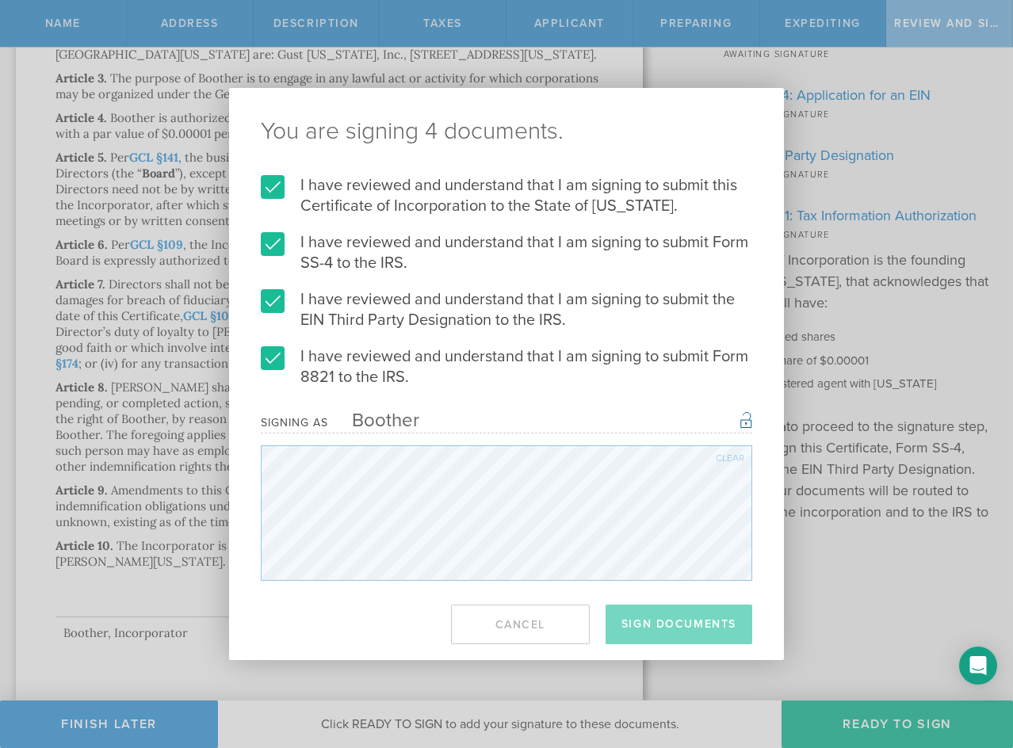
drag, startPoint x: 863, startPoint y: 630, endPoint x: 885, endPoint y: 626, distance: 21.8
click at [866, 630] on div "You are signing 4 documents. I have reviewed and understand that I am signing t…" at bounding box center [506, 374] width 1013 height 748
drag, startPoint x: 1008, startPoint y: 512, endPoint x: 819, endPoint y: 183, distance: 379.3
click at [978, 320] on div "You are signing 4 documents. I have reviewed and understand that I am signing t…" at bounding box center [506, 374] width 1013 height 748
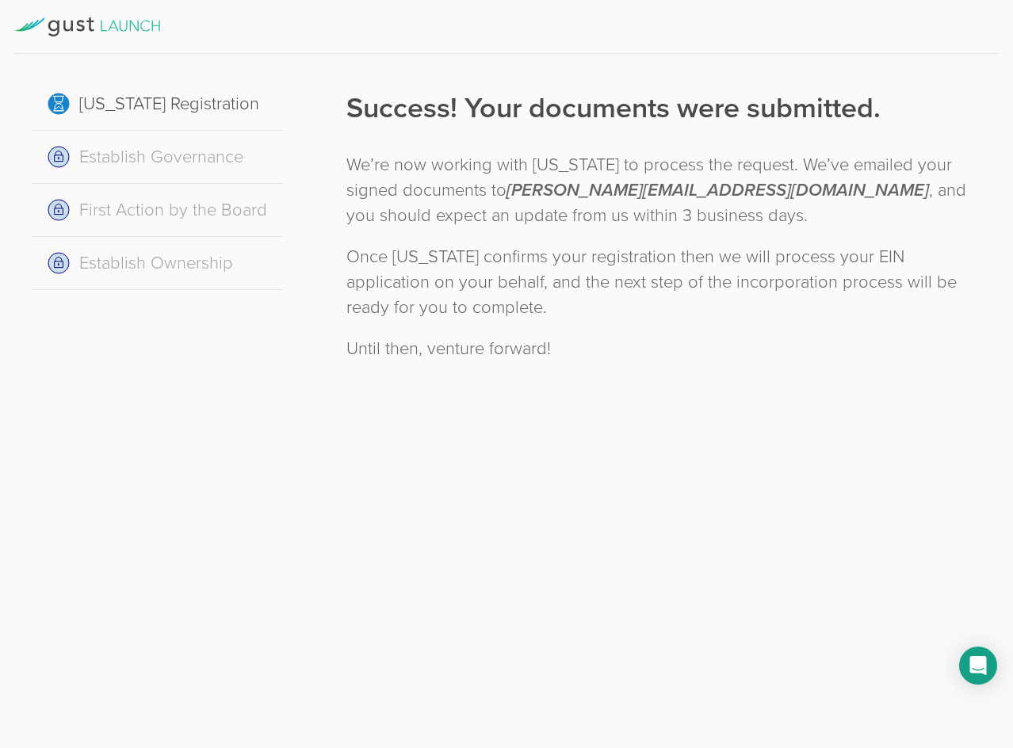
drag, startPoint x: 182, startPoint y: 159, endPoint x: 239, endPoint y: 216, distance: 80.2
click at [183, 159] on div "Establish Governance" at bounding box center [157, 157] width 251 height 53
